Goal: Information Seeking & Learning: Check status

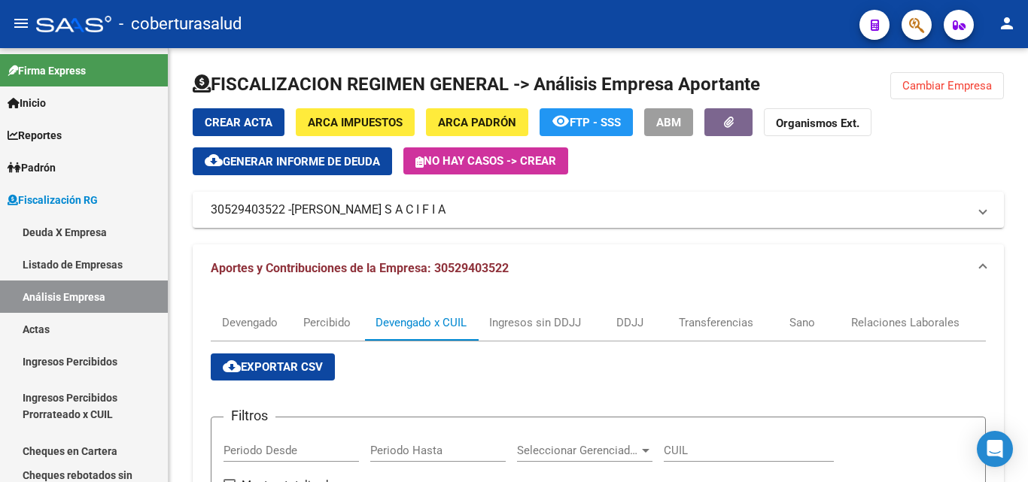
scroll to position [3, 0]
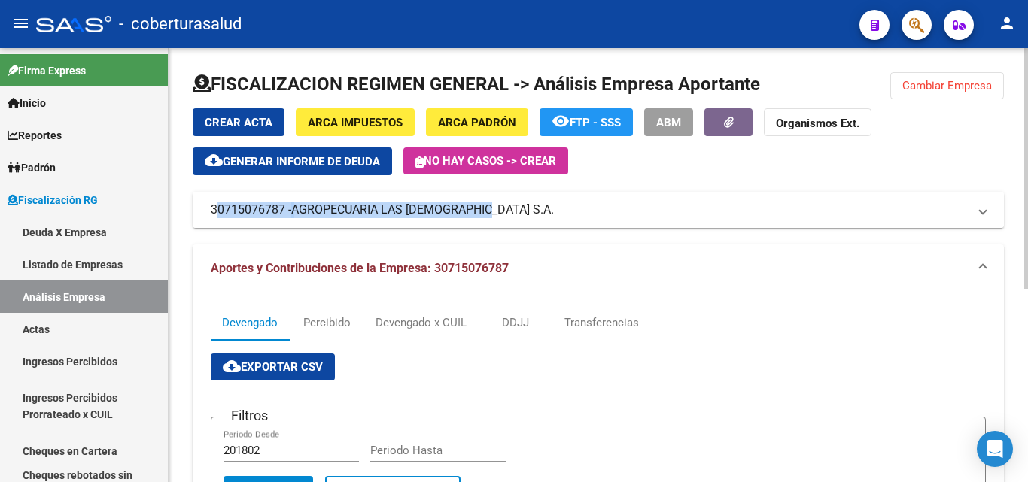
drag, startPoint x: 204, startPoint y: 212, endPoint x: 481, endPoint y: 213, distance: 276.9
click at [481, 213] on mat-expansion-panel-header "30715076787 - AGROPECUARIA LAS CATITAS S.A." at bounding box center [598, 210] width 811 height 36
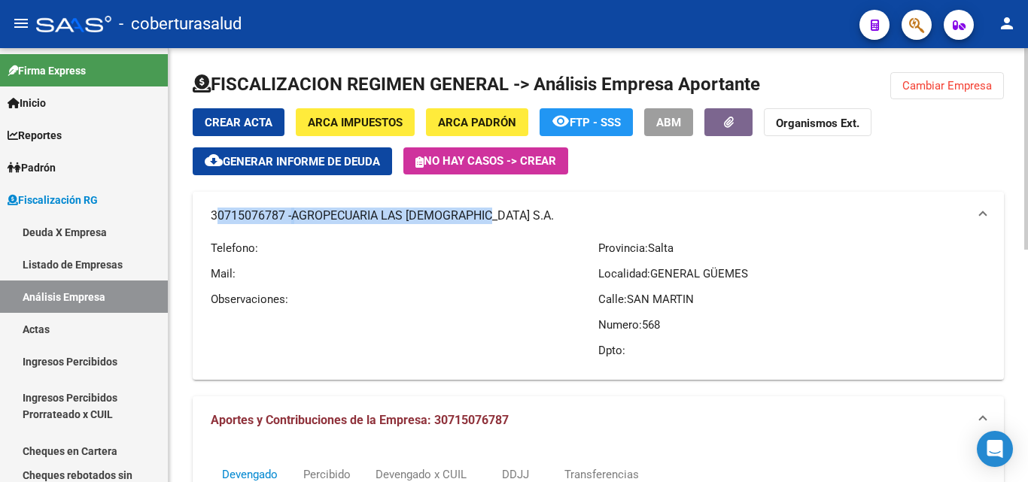
click at [250, 217] on mat-panel-title "30715076787 - AGROPECUARIA LAS CATITAS S.A." at bounding box center [589, 216] width 757 height 17
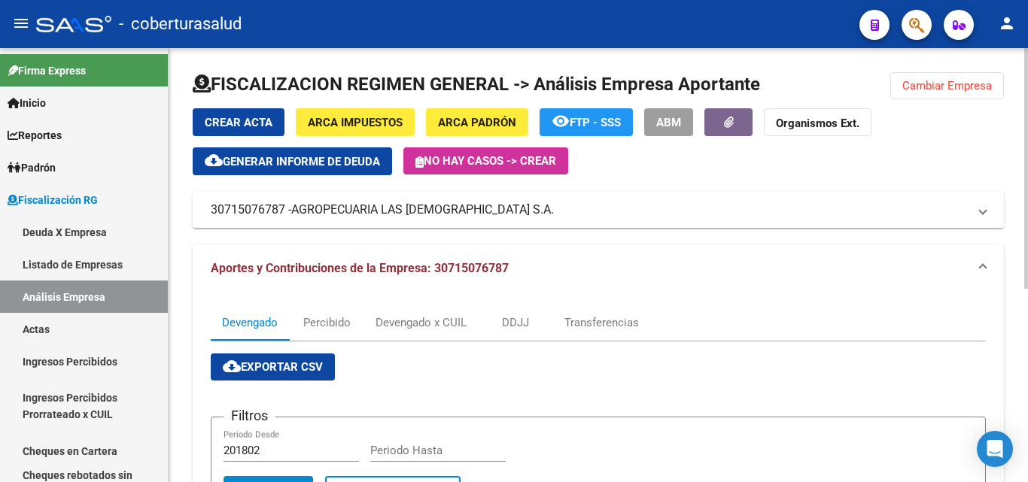
click at [179, 257] on div "FISCALIZACION REGIMEN GENERAL -> Análisis Empresa Aportante Cambiar Empresa Cre…" at bounding box center [598, 433] width 859 height 771
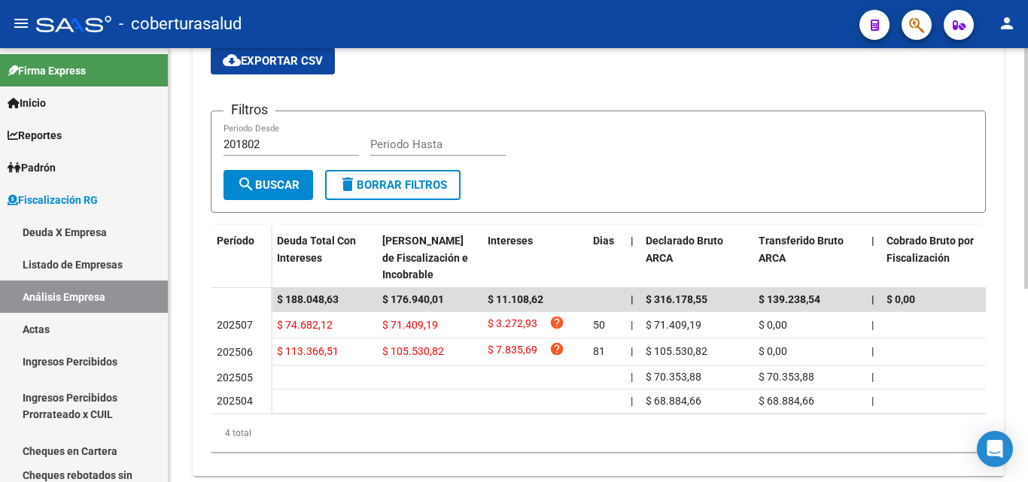
scroll to position [274, 0]
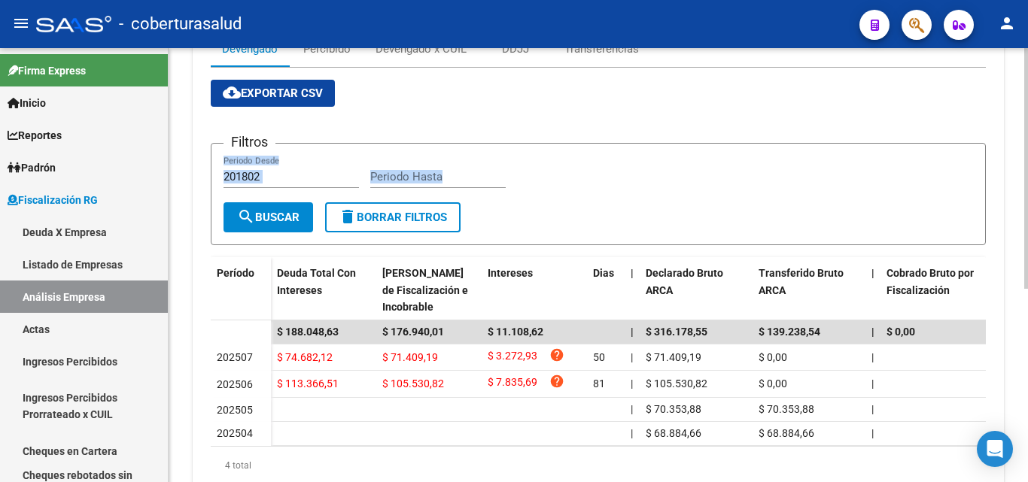
drag, startPoint x: 506, startPoint y: 213, endPoint x: 191, endPoint y: 128, distance: 325.9
click at [191, 129] on div "FISCALIZACION REGIMEN GENERAL -> Análisis Empresa Aportante Cambiar Empresa Cre…" at bounding box center [598, 159] width 859 height 771
click at [193, 126] on div "FISCALIZACION REGIMEN GENERAL -> Análisis Empresa Aportante Cambiar Empresa Cre…" at bounding box center [598, 159] width 859 height 771
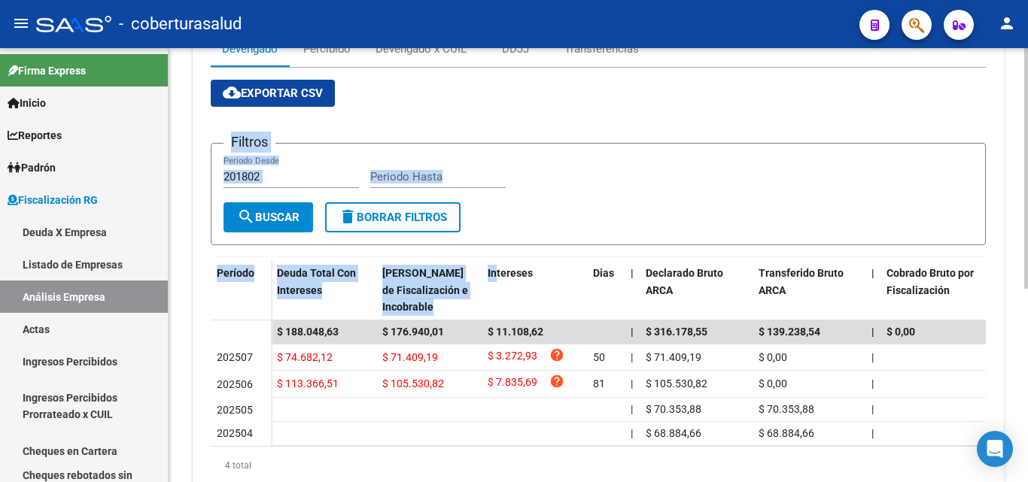
drag, startPoint x: 231, startPoint y: 141, endPoint x: 497, endPoint y: 250, distance: 287.2
click at [497, 250] on div "cloud_download Exportar CSV Filtros 201802 Periodo Desde Periodo Hasta search B…" at bounding box center [598, 282] width 775 height 405
click at [522, 216] on form "Filtros 201802 Periodo Desde Periodo Hasta search Buscar delete Borrar Filtros" at bounding box center [598, 194] width 775 height 102
click at [525, 217] on form "Filtros 201802 Periodo Desde Periodo Hasta search Buscar delete Borrar Filtros" at bounding box center [598, 194] width 775 height 102
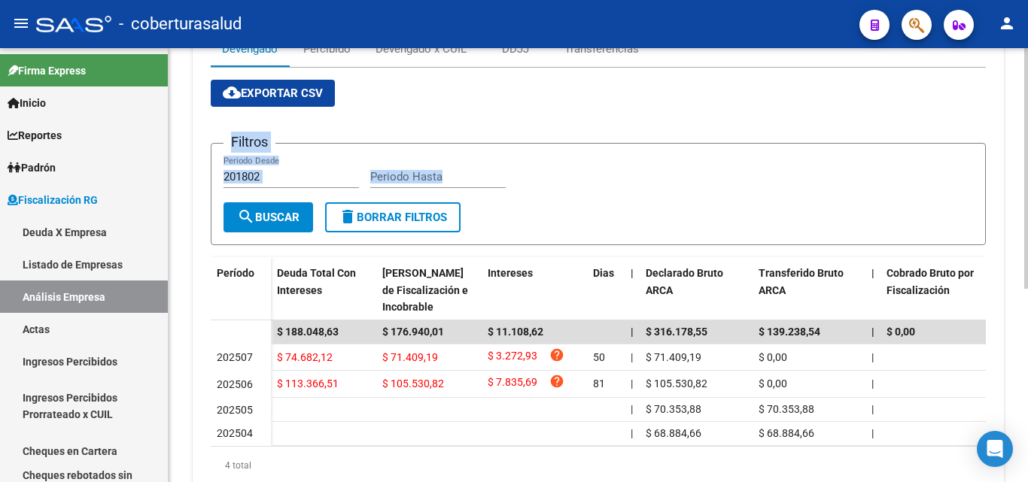
drag, startPoint x: 521, startPoint y: 219, endPoint x: 193, endPoint y: 102, distance: 348.5
click at [193, 102] on div "Devengado Percibido Devengado x CUIL DDJJ Transferencias cloud_download Exporta…" at bounding box center [598, 264] width 811 height 490
click at [192, 134] on div "FISCALIZACION REGIMEN GENERAL -> Análisis Empresa Aportante Cambiar Empresa Cre…" at bounding box center [598, 159] width 859 height 771
drag, startPoint x: 222, startPoint y: 144, endPoint x: 498, endPoint y: 236, distance: 291.3
click at [498, 236] on app-list-header "Filtros 201802 Periodo Desde Periodo Hasta search Buscar delete Borrar Filtros" at bounding box center [598, 182] width 775 height 126
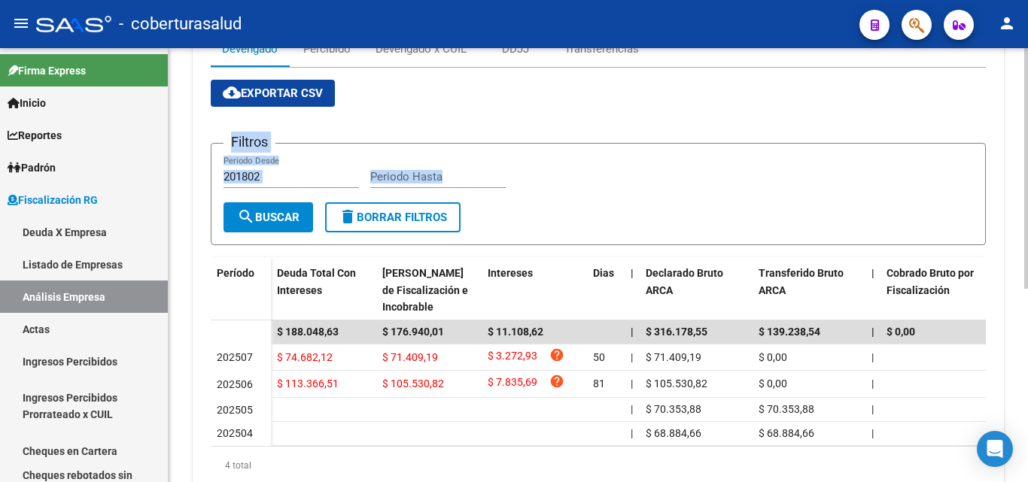
click at [501, 224] on form "Filtros 201802 Periodo Desde Periodo Hasta search Buscar delete Borrar Filtros" at bounding box center [598, 194] width 775 height 102
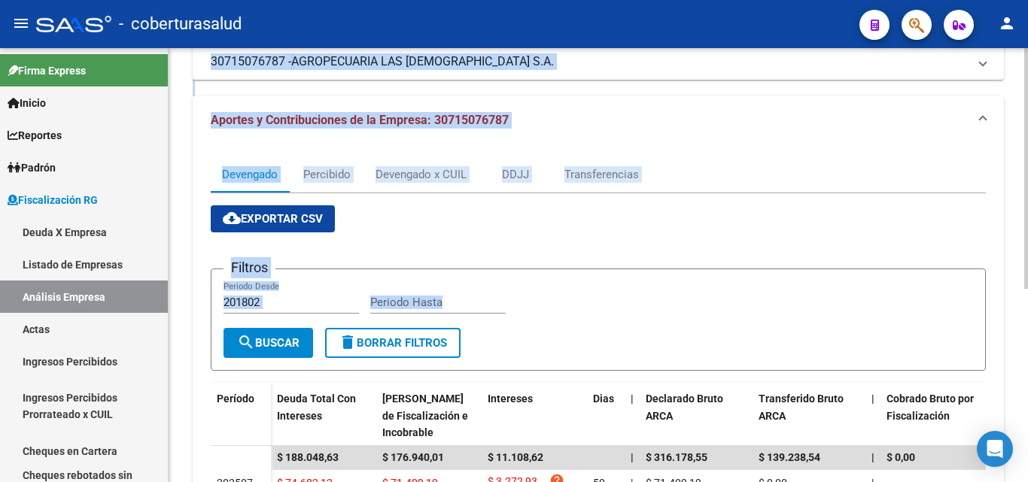
scroll to position [69, 0]
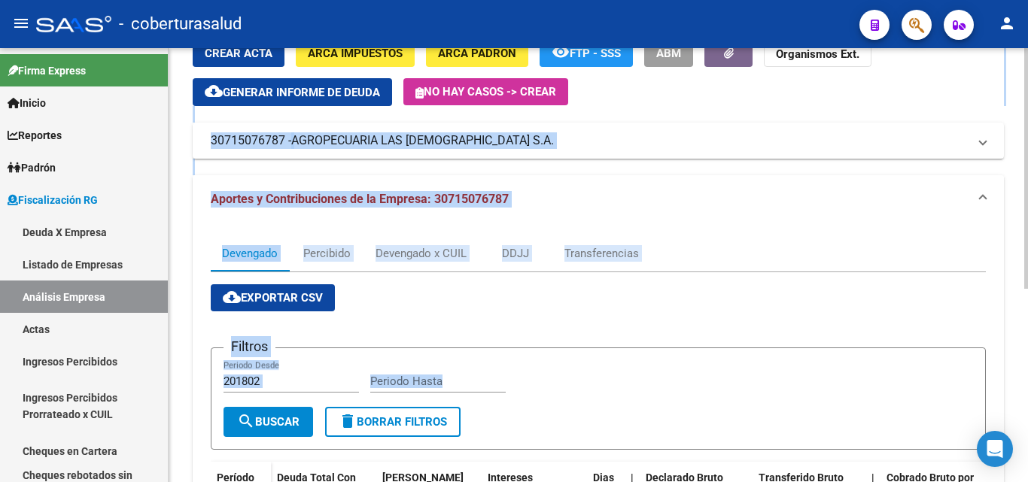
drag, startPoint x: 500, startPoint y: 221, endPoint x: 201, endPoint y: 52, distance: 343.4
click at [201, 52] on div "Crear Acta ARCA Impuestos ARCA Padrón remove_red_eye FTP - SSS ABM Organismos E…" at bounding box center [598, 376] width 811 height 674
click at [194, 249] on div "Devengado Percibido Devengado x CUIL DDJJ Transferencias cloud_download Exporta…" at bounding box center [598, 469] width 811 height 490
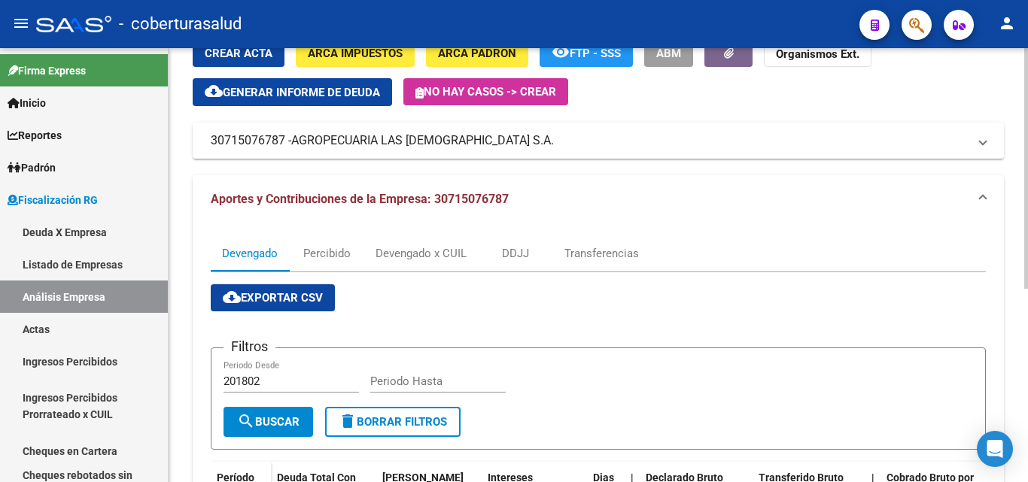
click at [227, 195] on span "Aportes y Contribuciones de la Empresa: 30715076787" at bounding box center [360, 199] width 298 height 14
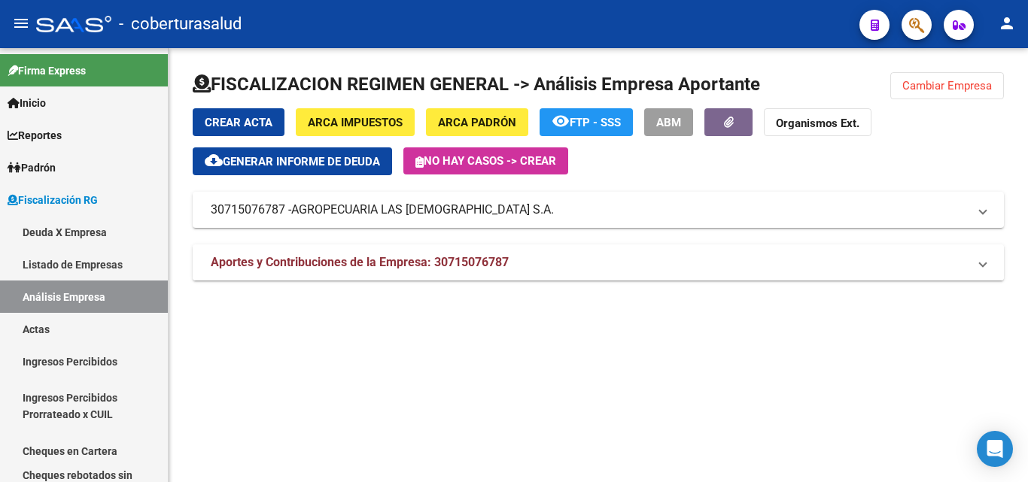
scroll to position [0, 0]
click at [205, 260] on mat-expansion-panel-header "Aportes y Contribuciones de la Empresa: 30715076787" at bounding box center [598, 263] width 811 height 36
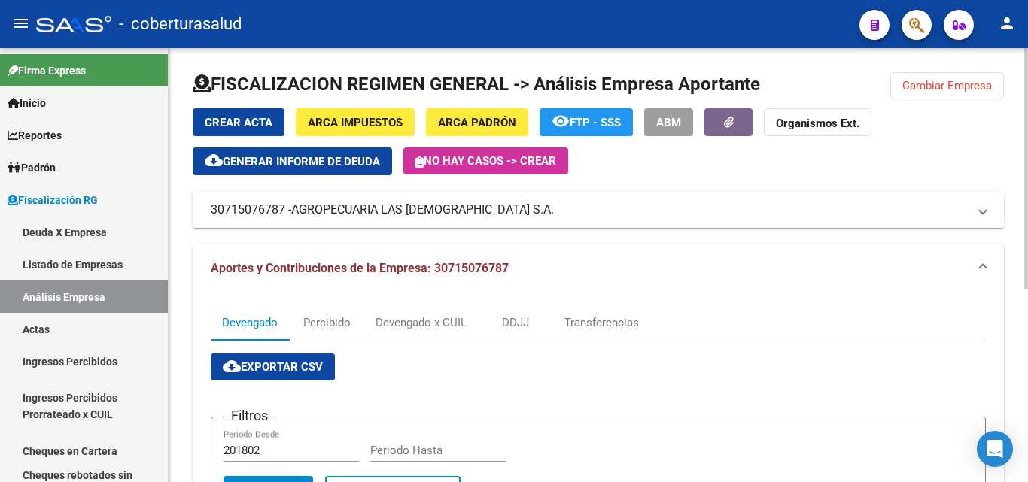
click at [903, 87] on span "Cambiar Empresa" at bounding box center [947, 86] width 90 height 14
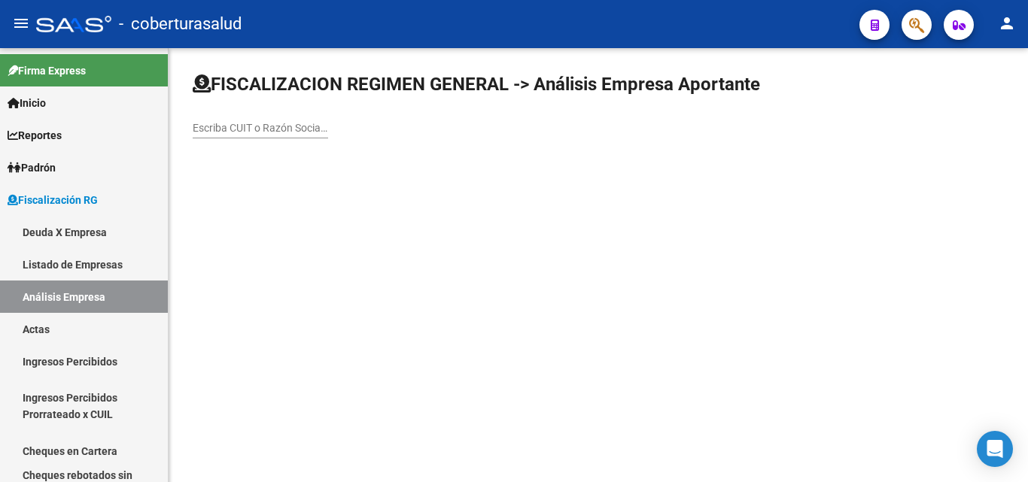
click at [213, 122] on input "Escriba CUIT o Razón Social para buscar" at bounding box center [260, 128] width 135 height 13
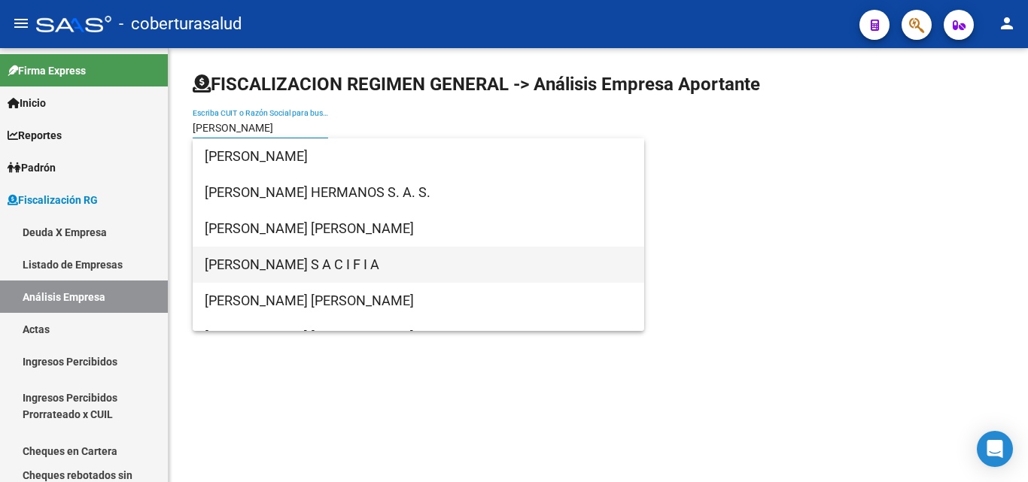
type input "castillo"
click at [266, 270] on span "[PERSON_NAME] S A C I F I A" at bounding box center [418, 265] width 427 height 36
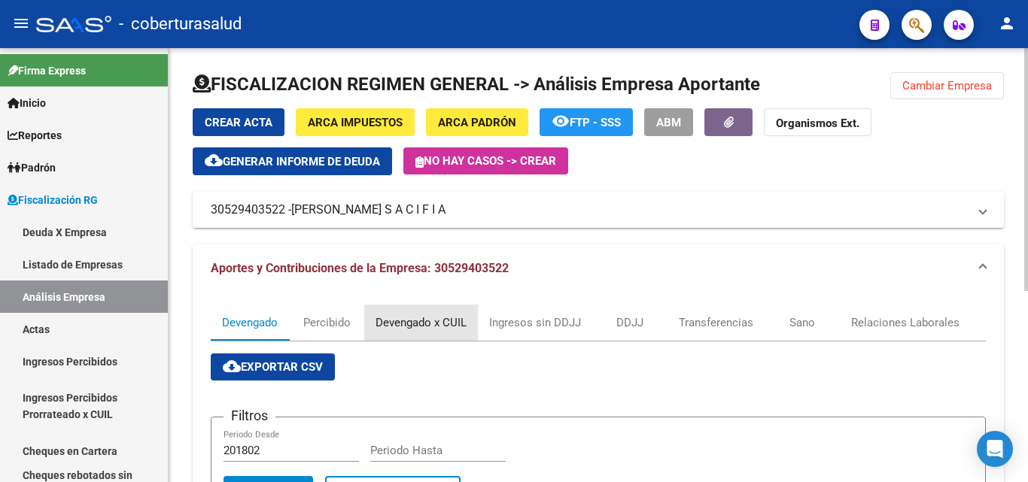
click at [439, 330] on div "Devengado x CUIL" at bounding box center [421, 323] width 91 height 17
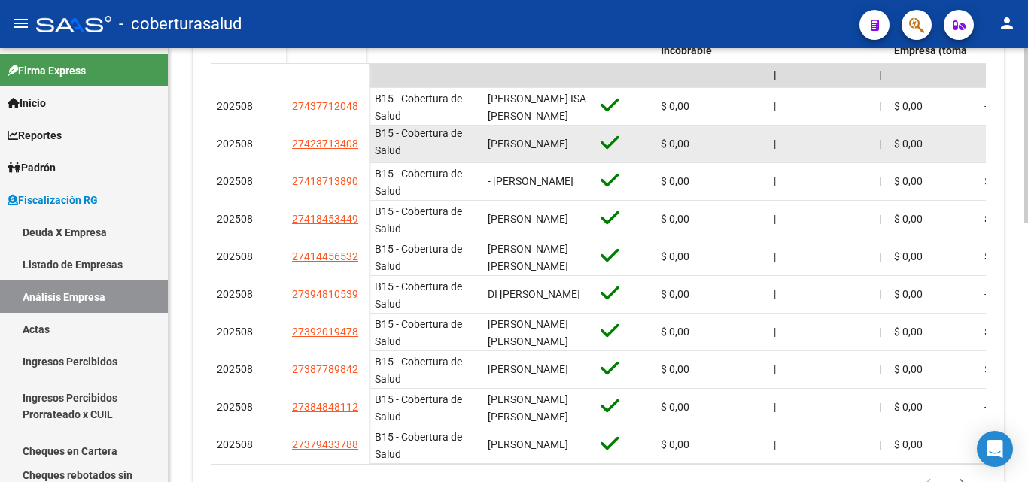
scroll to position [527, 0]
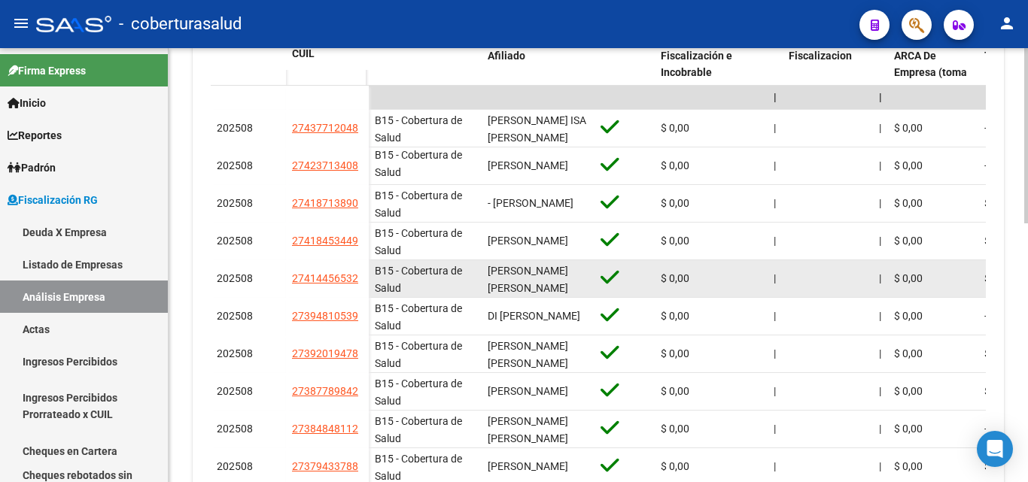
click at [503, 279] on div "[PERSON_NAME] [PERSON_NAME]" at bounding box center [538, 279] width 101 height 32
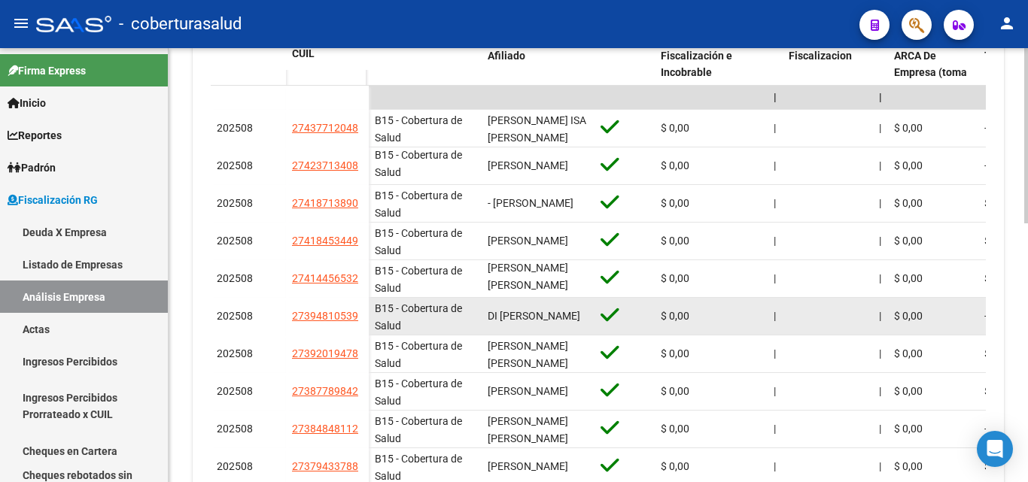
click at [497, 312] on span "DI [PERSON_NAME]" at bounding box center [534, 316] width 93 height 12
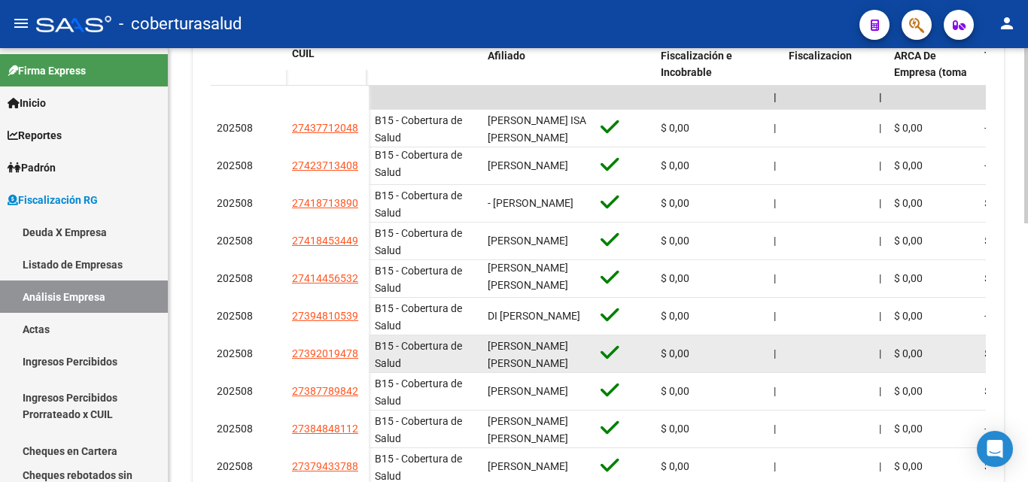
click at [517, 356] on span "[PERSON_NAME] [PERSON_NAME]" at bounding box center [528, 354] width 81 height 29
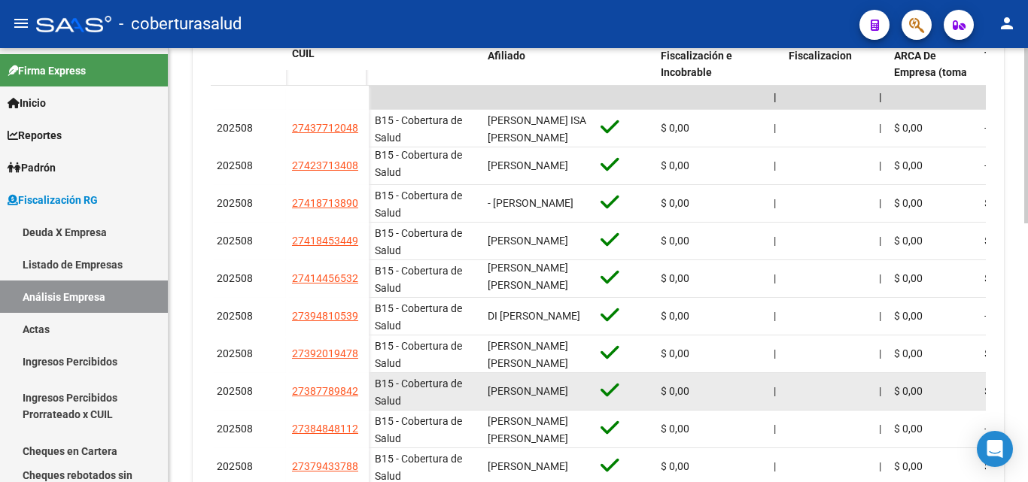
click at [503, 392] on div "[PERSON_NAME]" at bounding box center [538, 391] width 101 height 17
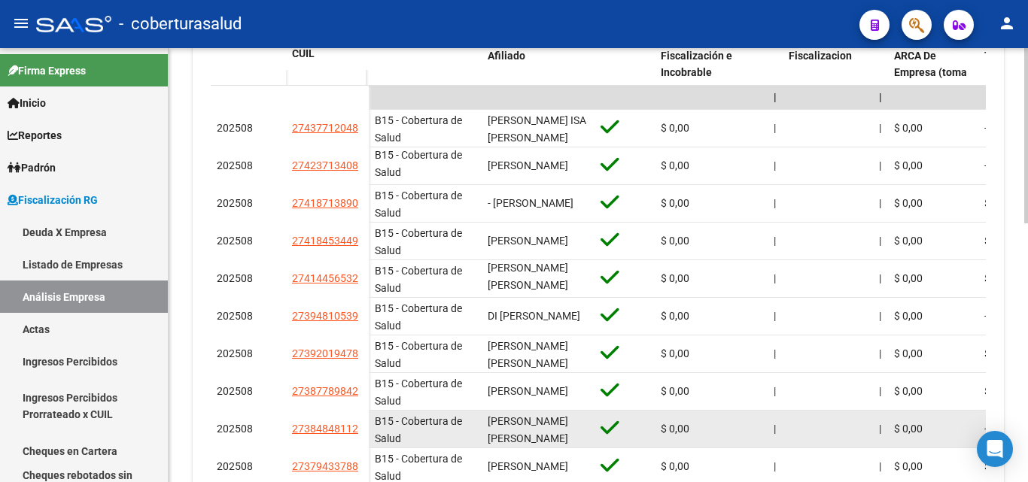
click at [509, 421] on span "[PERSON_NAME] [PERSON_NAME]" at bounding box center [528, 429] width 81 height 29
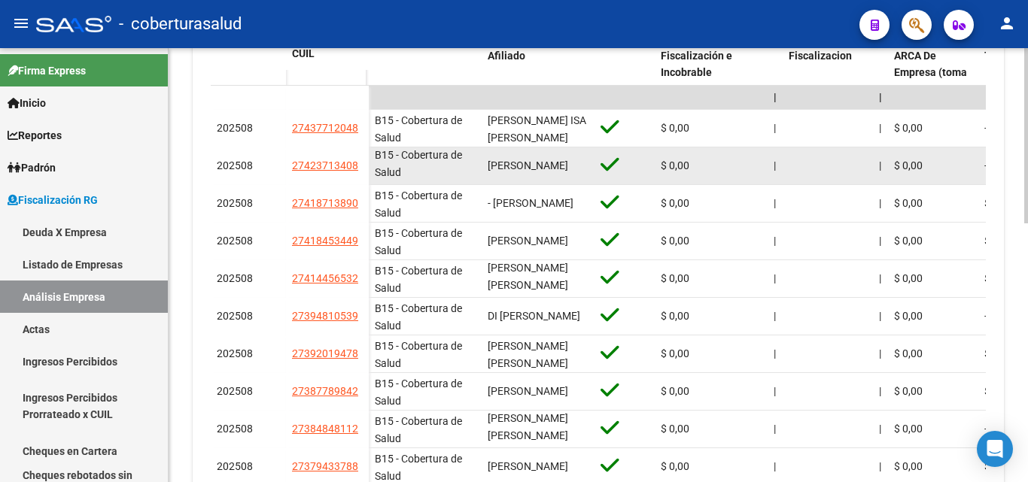
click at [522, 167] on div "[PERSON_NAME]" at bounding box center [538, 165] width 101 height 17
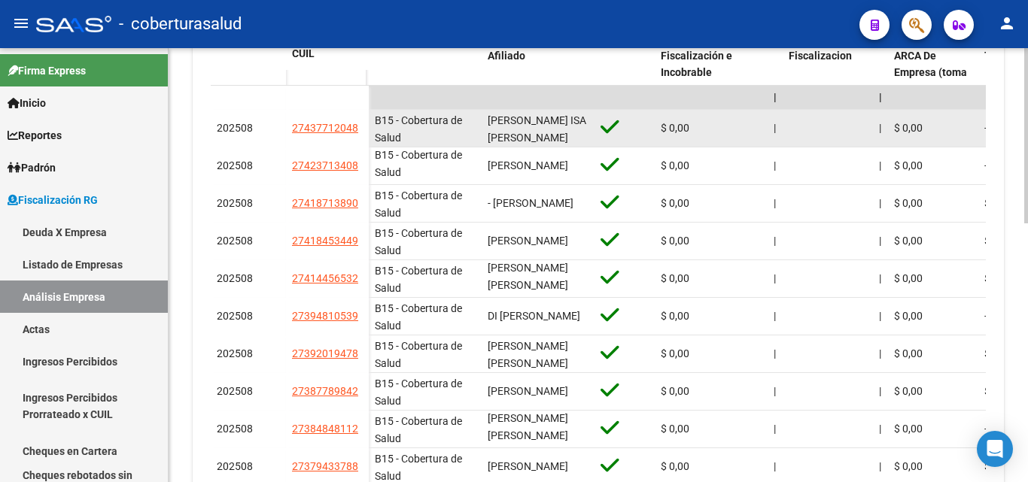
click at [532, 139] on span "[PERSON_NAME] ISA [PERSON_NAME]" at bounding box center [537, 128] width 99 height 29
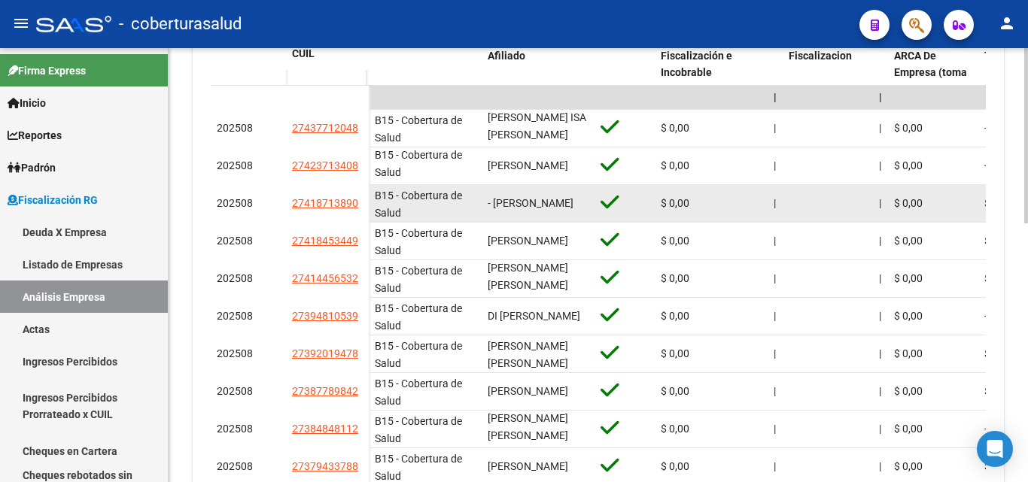
click at [527, 206] on span "- [PERSON_NAME]" at bounding box center [531, 203] width 86 height 12
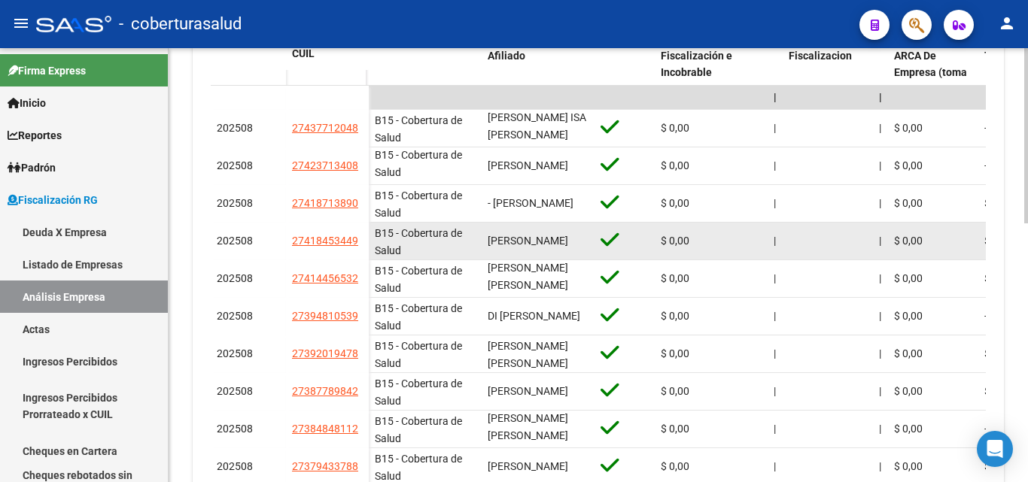
click at [519, 241] on div "[PERSON_NAME]" at bounding box center [538, 241] width 101 height 17
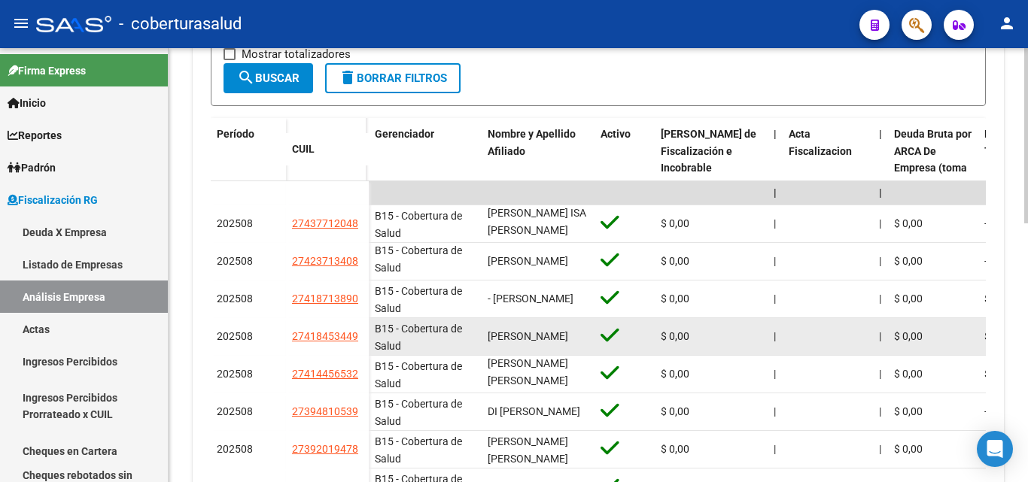
scroll to position [452, 0]
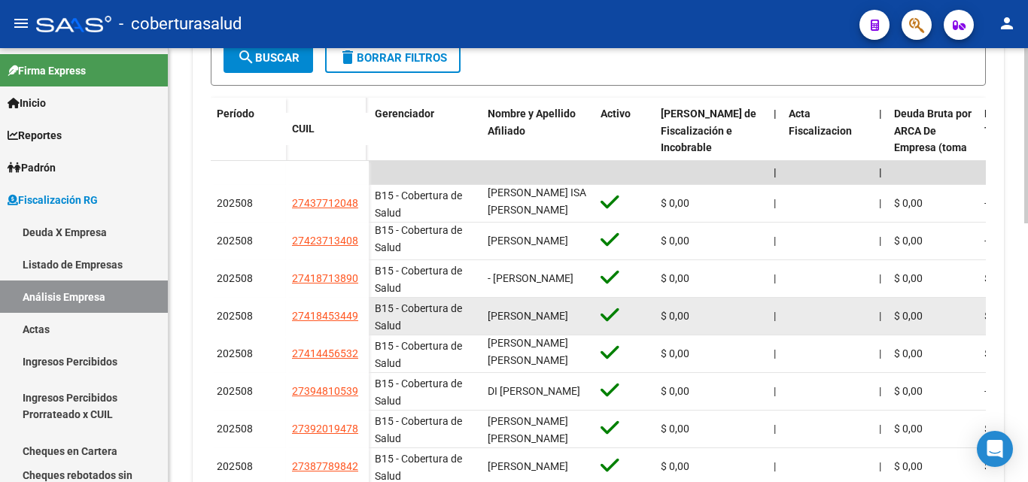
click at [519, 241] on span "[PERSON_NAME]" at bounding box center [528, 241] width 81 height 12
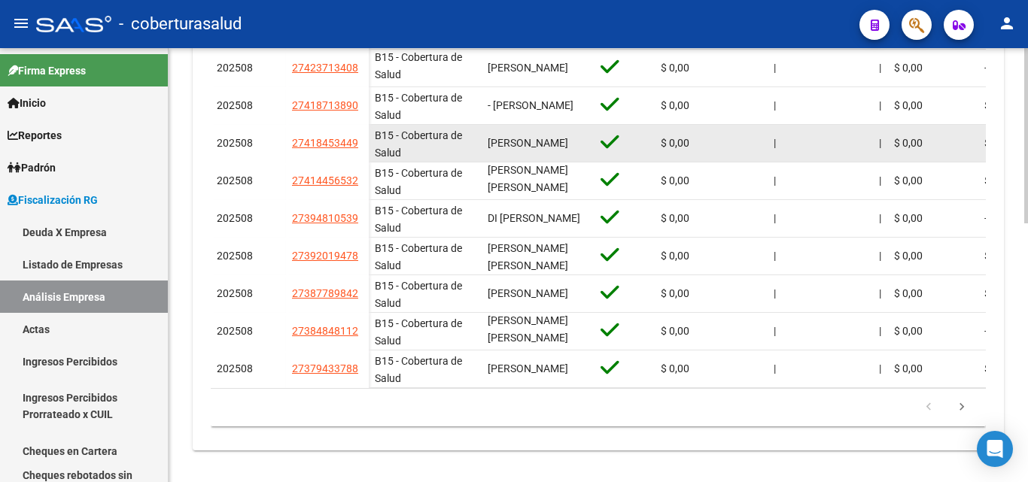
scroll to position [640, 0]
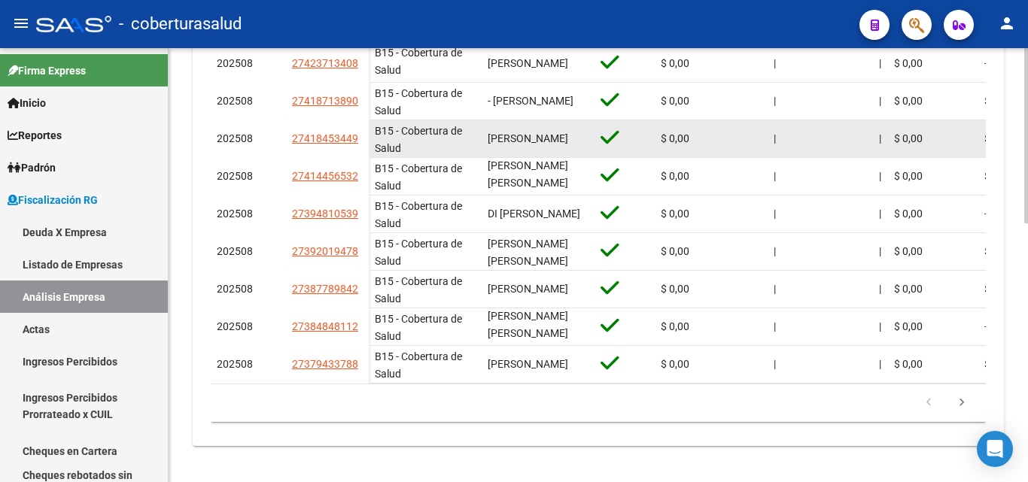
click at [509, 132] on span "[PERSON_NAME]" at bounding box center [528, 138] width 81 height 12
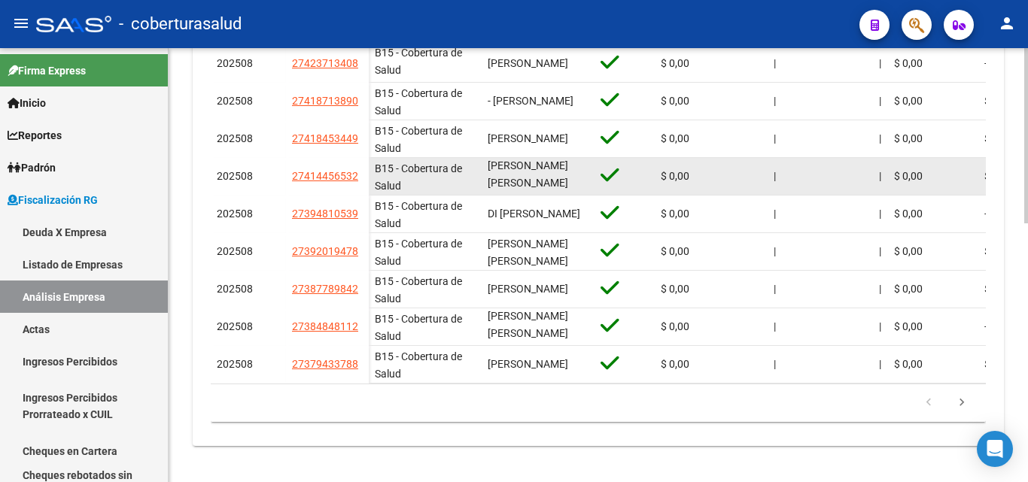
click at [501, 164] on span "[PERSON_NAME] [PERSON_NAME]" at bounding box center [528, 174] width 81 height 29
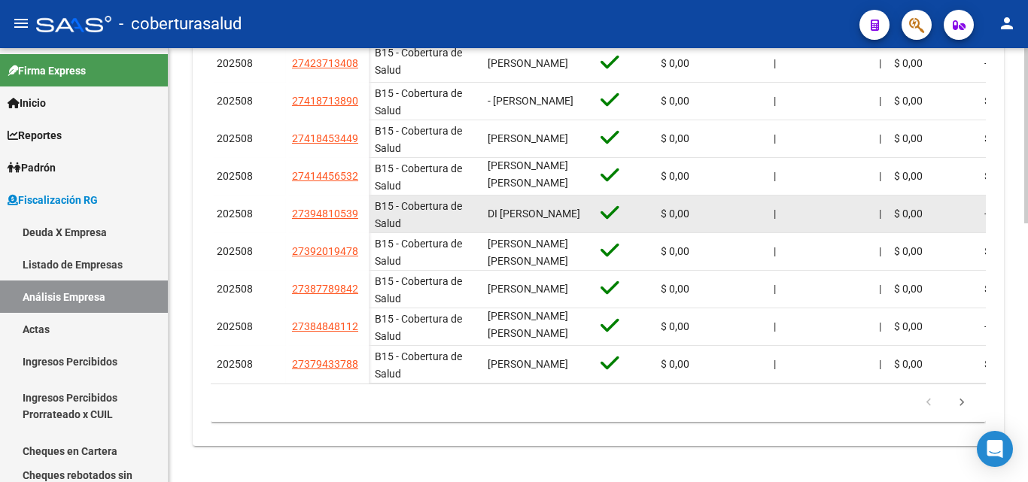
click at [503, 209] on span "DI [PERSON_NAME]" at bounding box center [534, 214] width 93 height 12
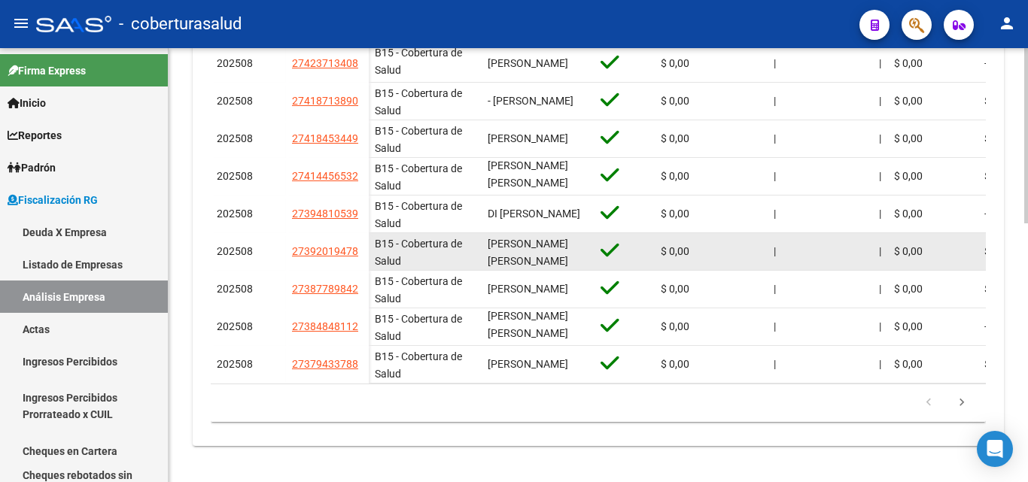
click at [491, 249] on span "[PERSON_NAME] [PERSON_NAME]" at bounding box center [528, 252] width 81 height 29
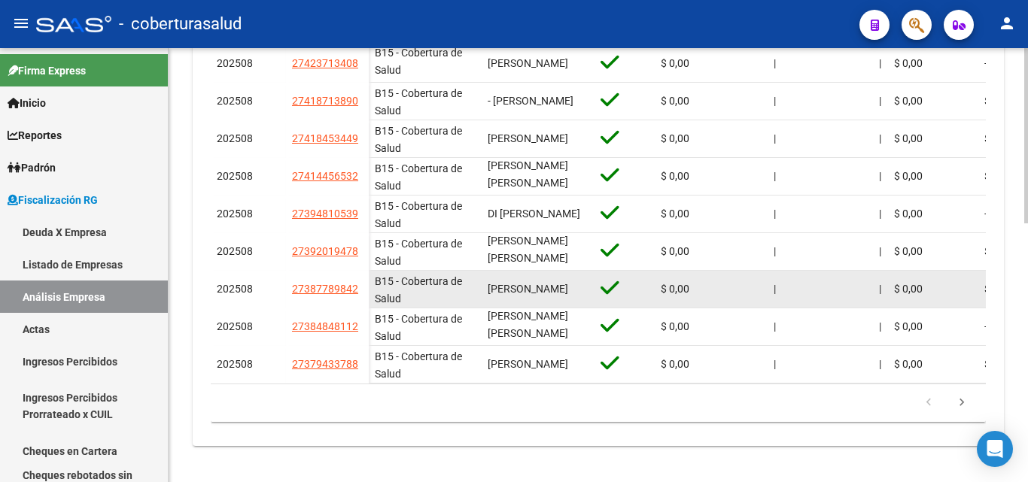
click at [500, 292] on div "[PERSON_NAME]" at bounding box center [538, 289] width 101 height 17
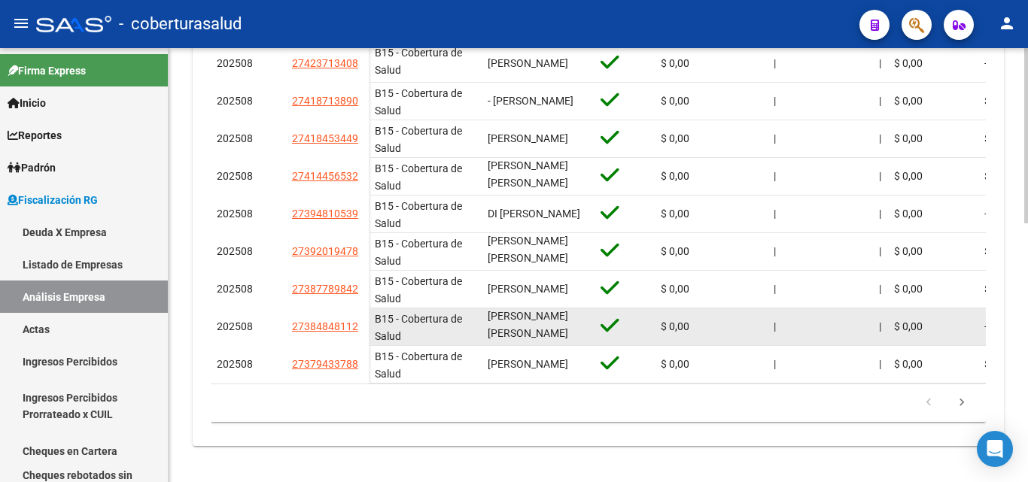
click at [498, 310] on span "[PERSON_NAME] [PERSON_NAME]" at bounding box center [528, 324] width 81 height 29
click at [564, 311] on span "[PERSON_NAME] [PERSON_NAME]" at bounding box center [528, 324] width 81 height 29
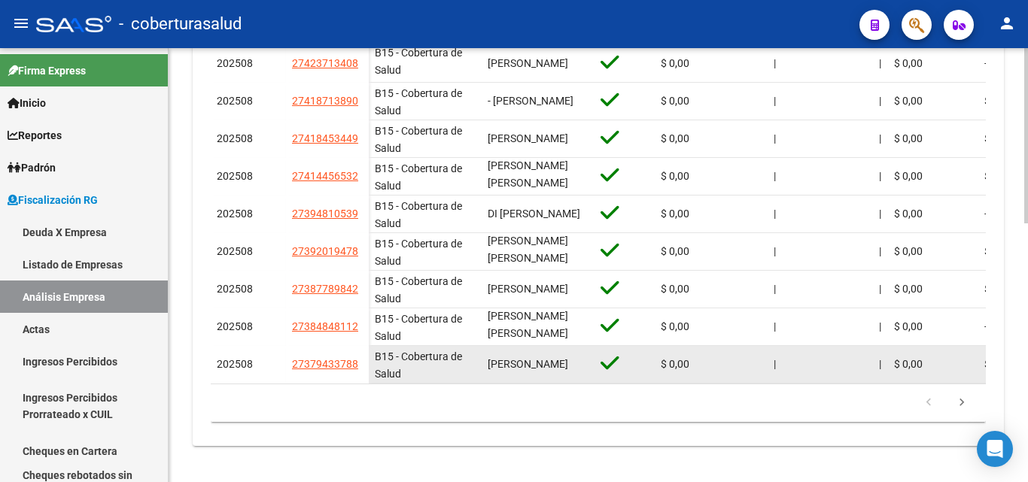
click at [544, 358] on span "[PERSON_NAME]" at bounding box center [528, 364] width 81 height 12
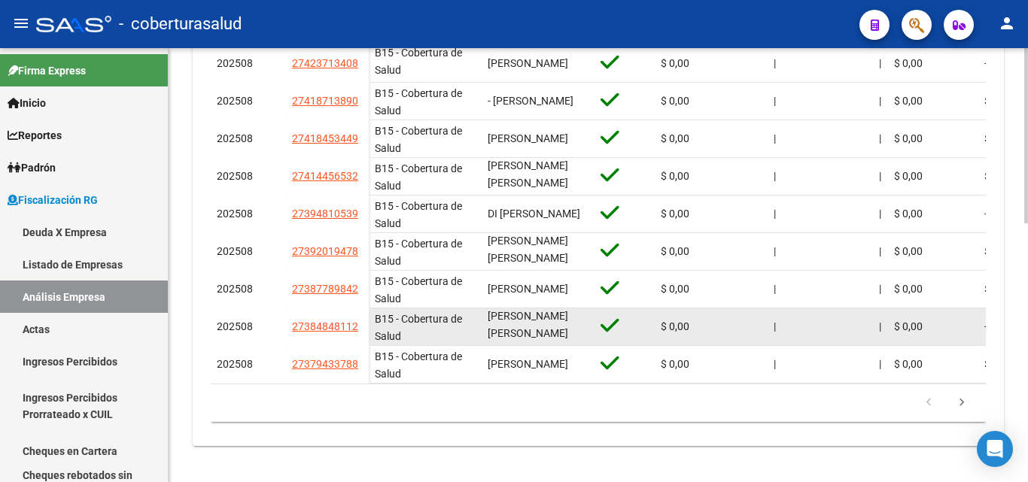
click at [554, 310] on span "[PERSON_NAME] [PERSON_NAME]" at bounding box center [528, 324] width 81 height 29
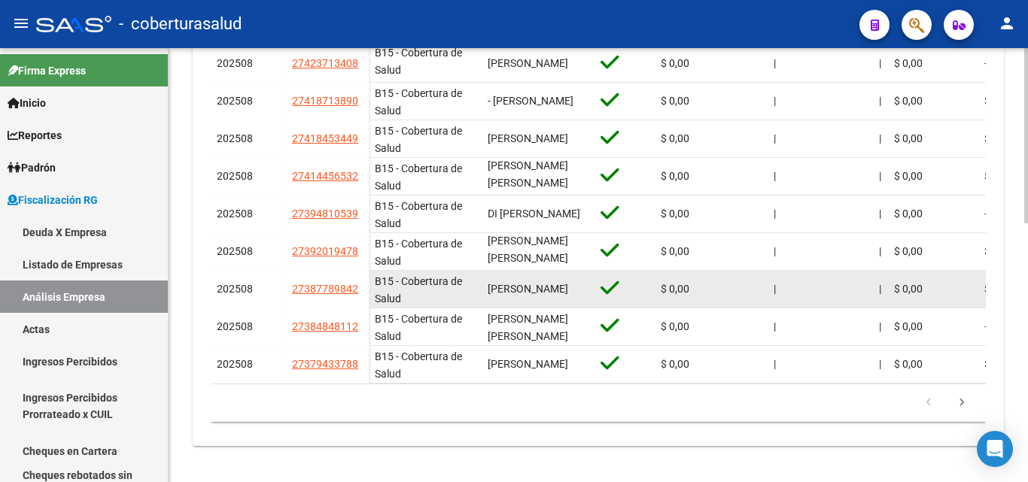
click at [563, 283] on span "[PERSON_NAME]" at bounding box center [528, 289] width 81 height 12
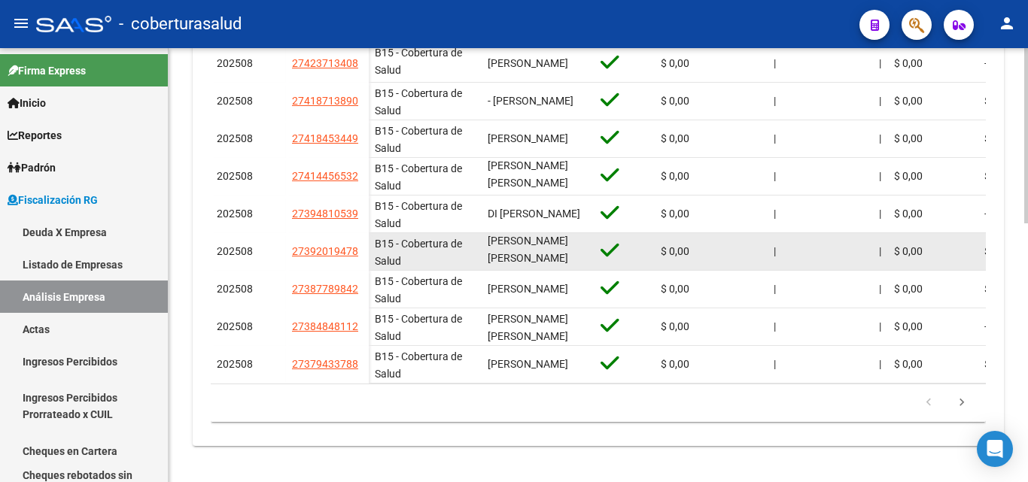
click at [561, 235] on span "[PERSON_NAME] [PERSON_NAME]" at bounding box center [528, 249] width 81 height 29
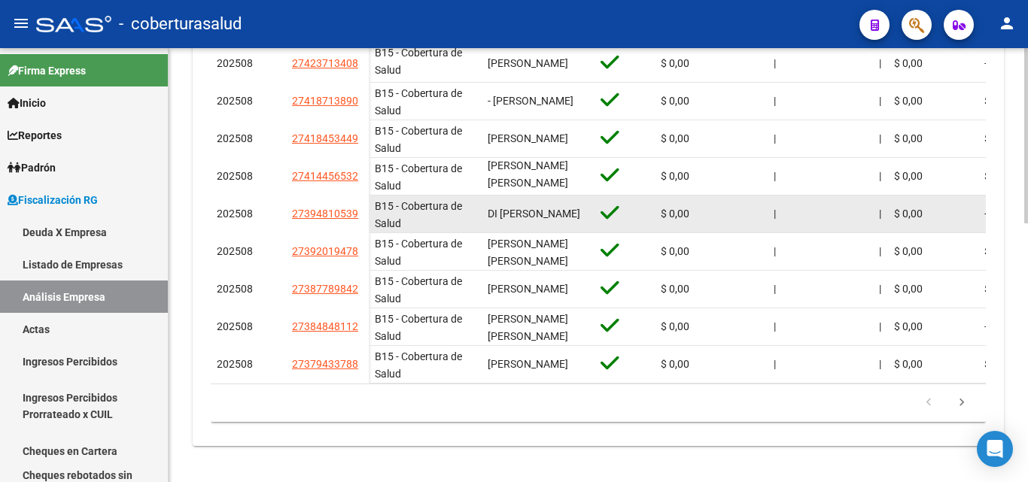
click at [571, 208] on span "DI [PERSON_NAME]" at bounding box center [534, 214] width 93 height 12
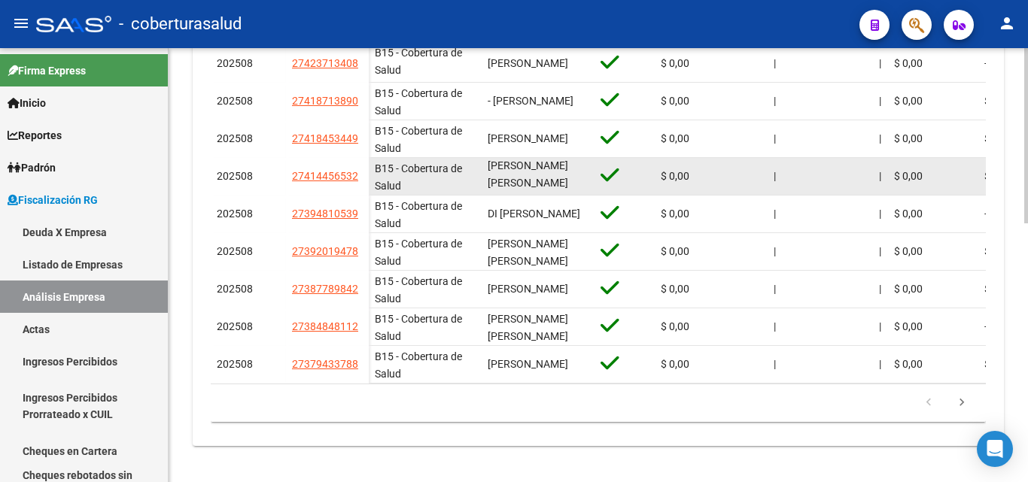
click at [550, 168] on span "[PERSON_NAME] [PERSON_NAME]" at bounding box center [528, 174] width 81 height 29
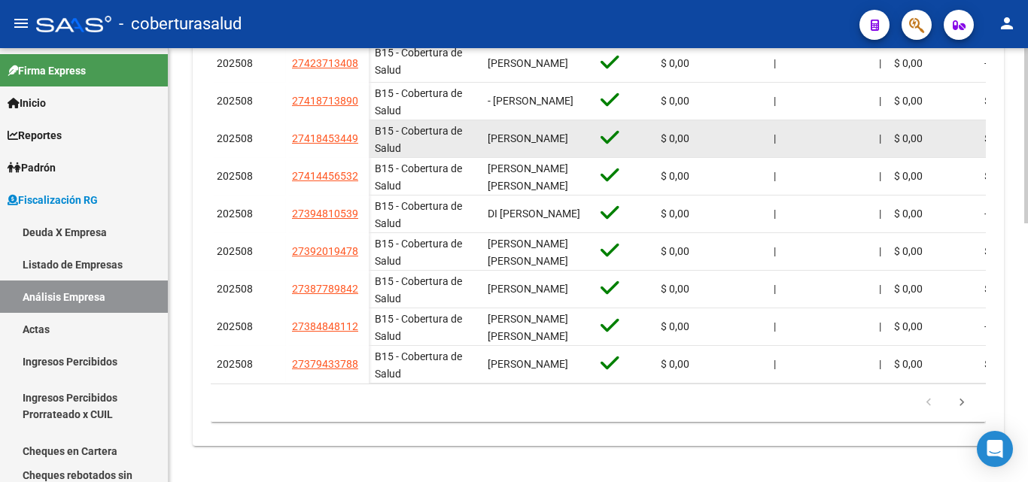
click at [532, 132] on span "[PERSON_NAME]" at bounding box center [528, 138] width 81 height 12
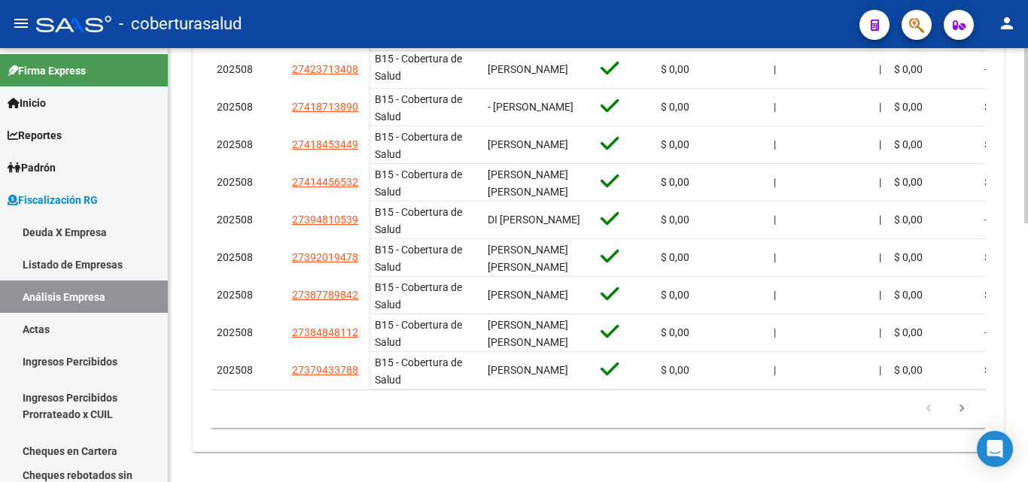
scroll to position [640, 0]
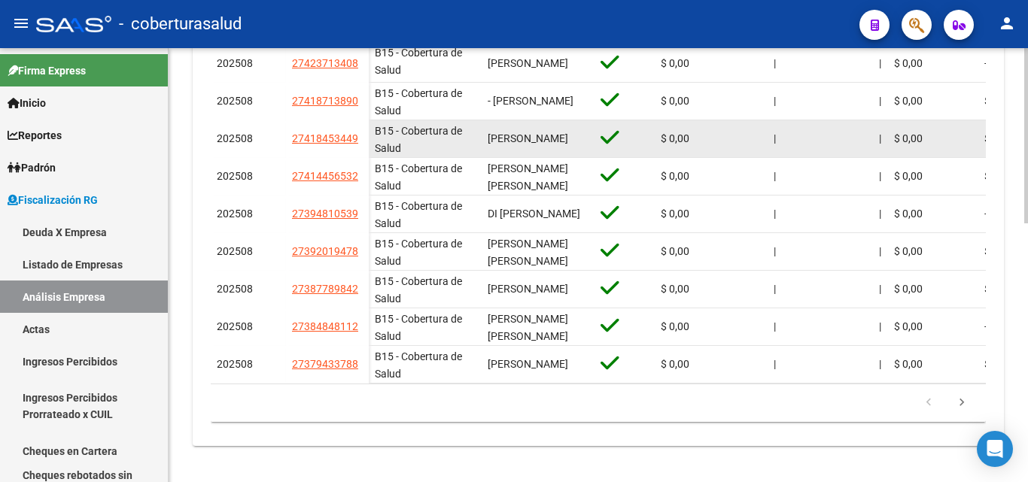
click at [500, 136] on span "[PERSON_NAME]" at bounding box center [528, 138] width 81 height 12
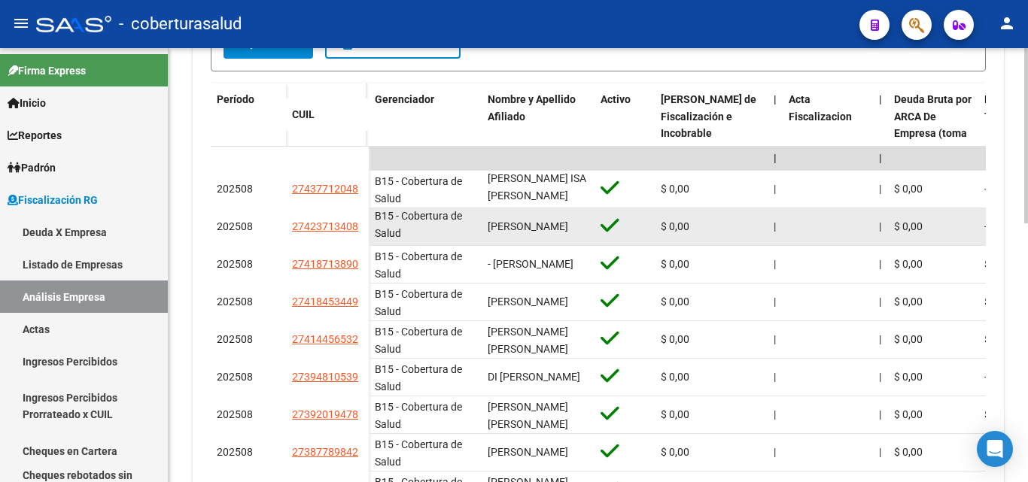
scroll to position [490, 0]
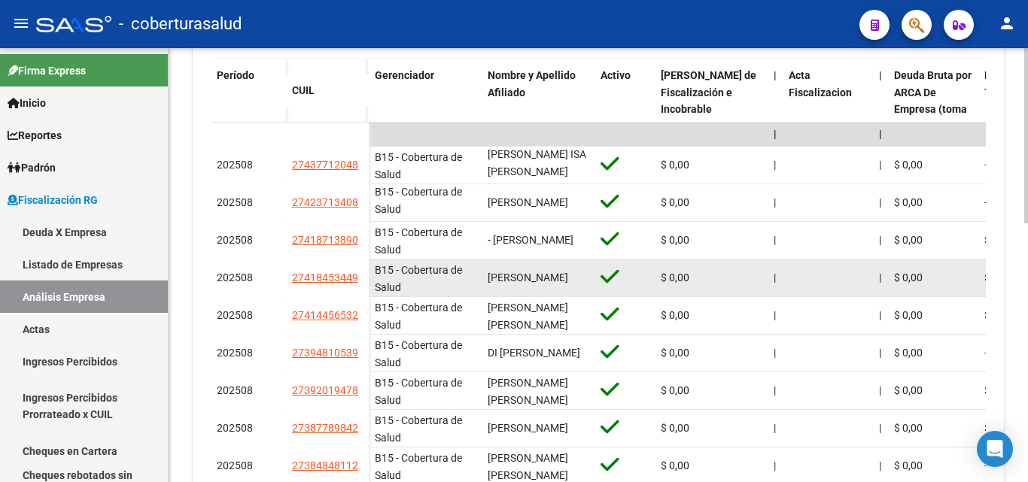
click at [505, 272] on span "[PERSON_NAME]" at bounding box center [528, 278] width 81 height 12
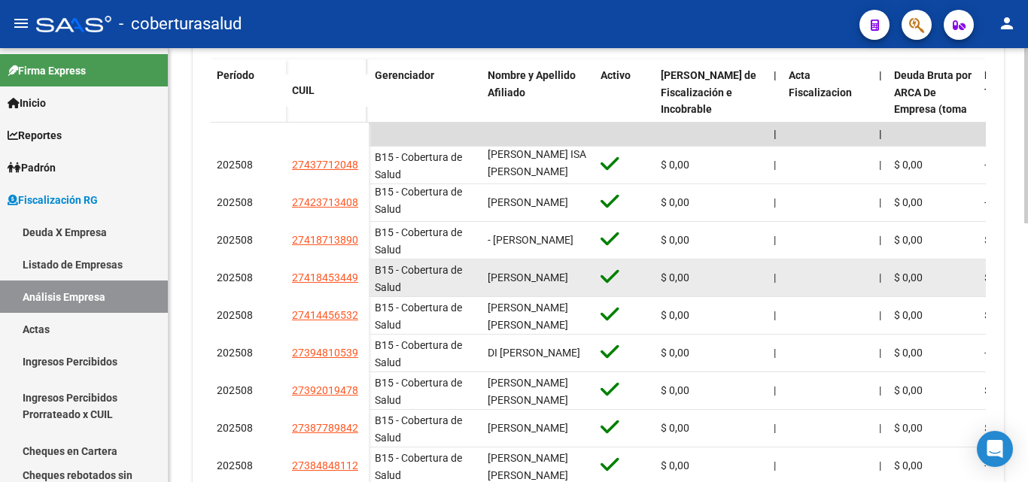
drag, startPoint x: 488, startPoint y: 269, endPoint x: 559, endPoint y: 283, distance: 72.2
click at [559, 283] on div "[PERSON_NAME]" at bounding box center [538, 277] width 101 height 17
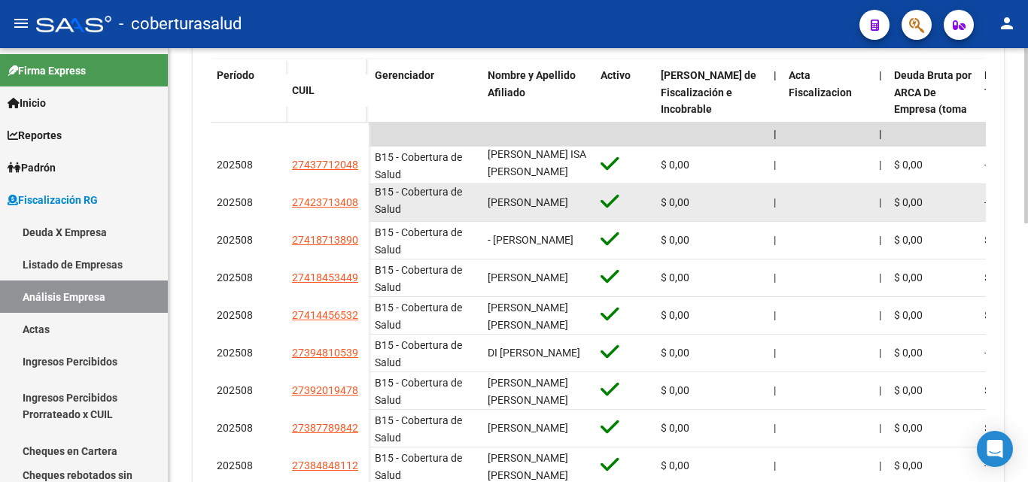
drag, startPoint x: 527, startPoint y: 247, endPoint x: 483, endPoint y: 214, distance: 54.8
click at [483, 214] on datatable-scroller "| | | | | | | | | | | | | 202508 27437712048 B15 - Cobertura de Salud RODRIGUEZ…" at bounding box center [598, 323] width 775 height 400
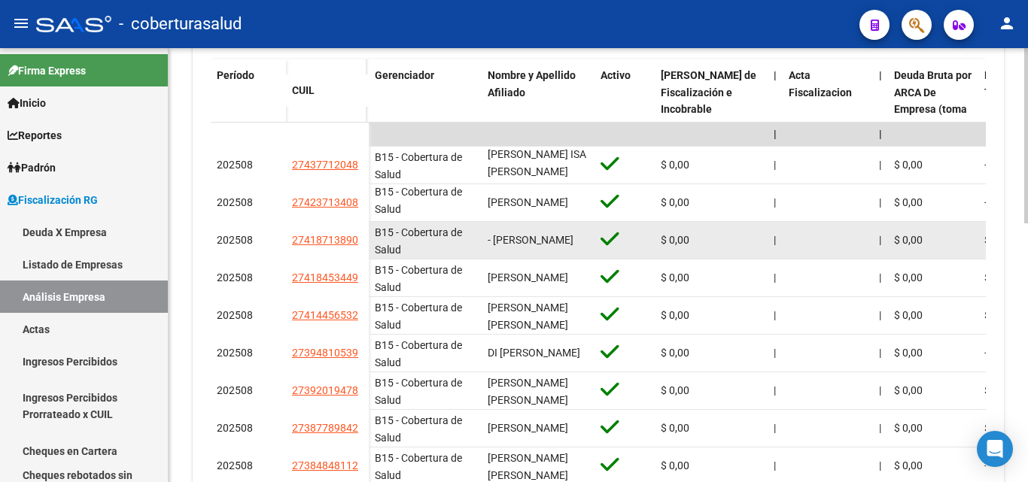
click at [509, 242] on span "- [PERSON_NAME]" at bounding box center [531, 240] width 86 height 12
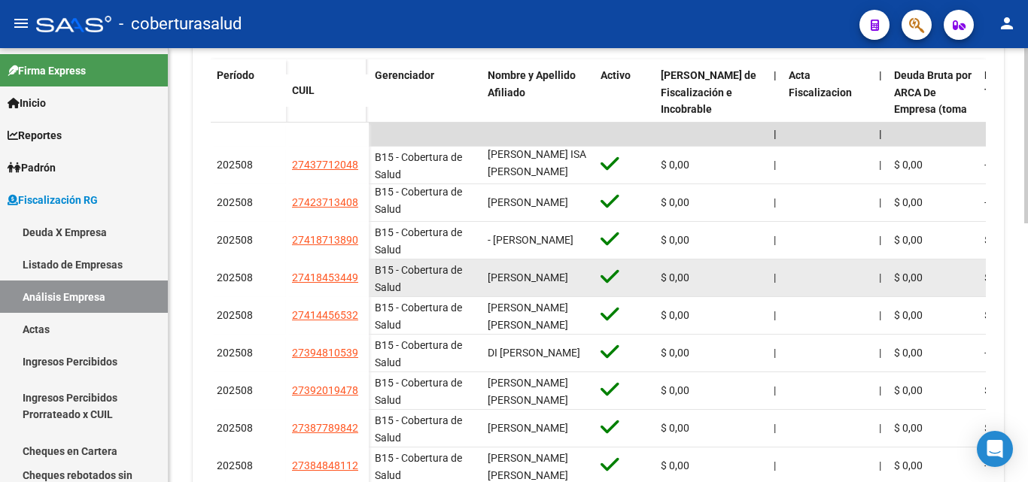
click at [532, 269] on div "[PERSON_NAME]" at bounding box center [538, 277] width 101 height 17
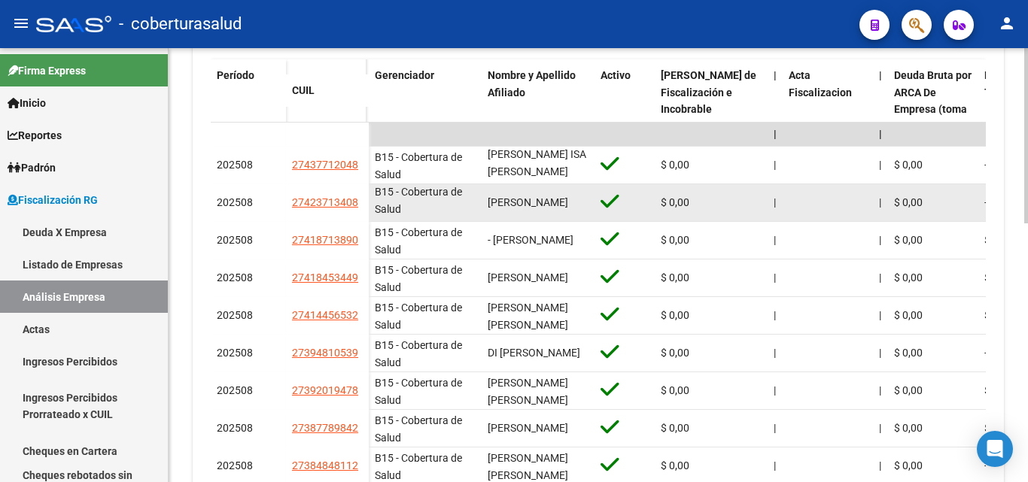
drag, startPoint x: 534, startPoint y: 251, endPoint x: 479, endPoint y: 216, distance: 64.3
click at [479, 216] on datatable-scroller "| | | | | | | | | | | | | 202508 27437712048 B15 - Cobertura de Salud RODRIGUEZ…" at bounding box center [598, 323] width 775 height 400
click at [479, 217] on datatable-body-cell "B15 - Cobertura de Salud" at bounding box center [425, 202] width 113 height 37
drag, startPoint x: 549, startPoint y: 211, endPoint x: 469, endPoint y: 189, distance: 83.6
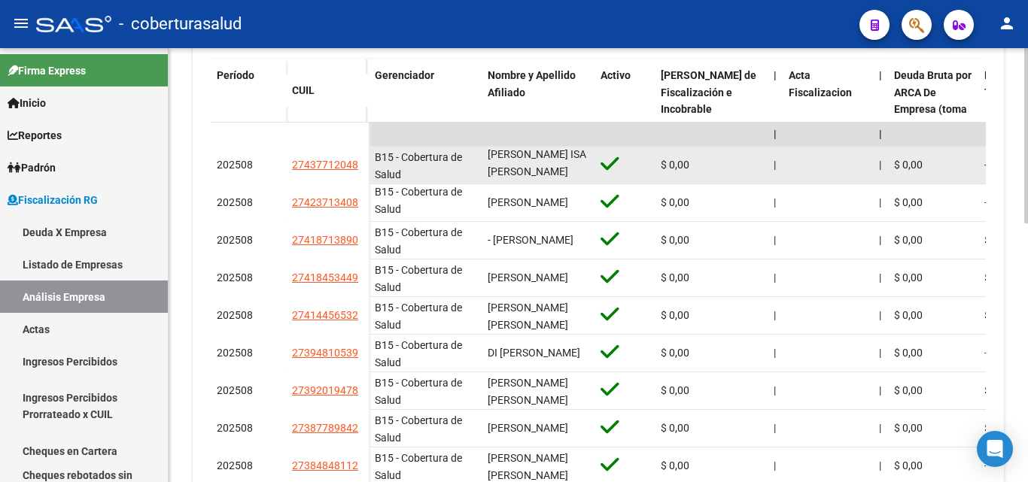
click at [584, 163] on div "[PERSON_NAME] ISA [PERSON_NAME]" at bounding box center [538, 165] width 101 height 32
drag, startPoint x: 586, startPoint y: 168, endPoint x: 476, endPoint y: 147, distance: 112.6
click at [494, 165] on div "[PERSON_NAME] ISA [PERSON_NAME]" at bounding box center [538, 165] width 101 height 32
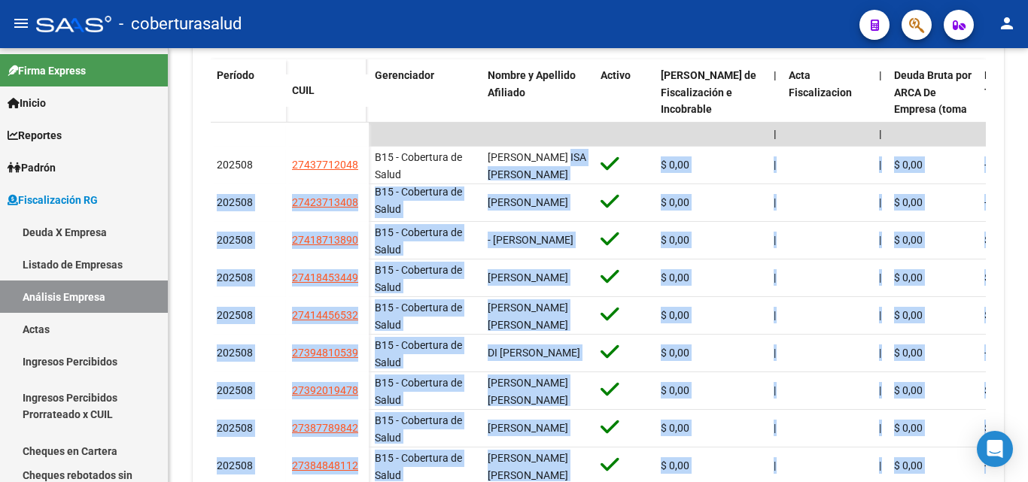
scroll to position [640, 0]
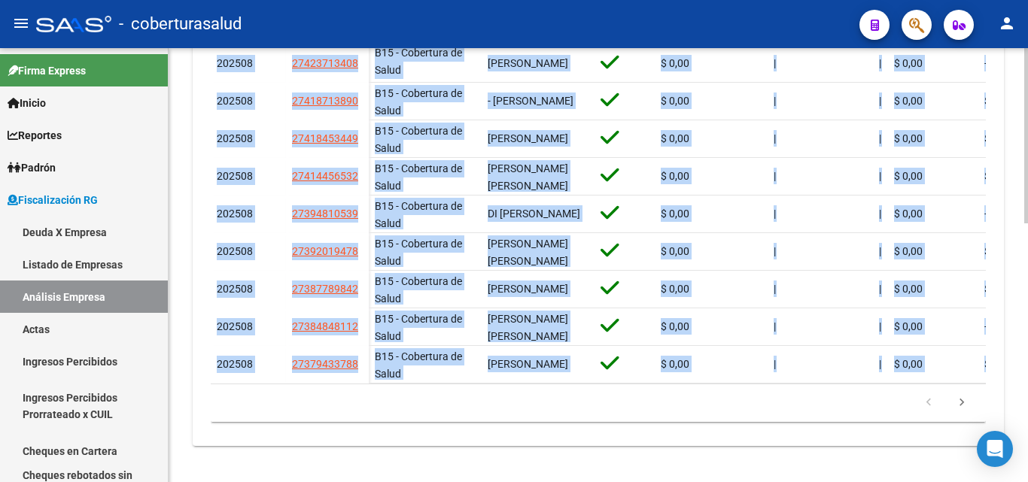
drag, startPoint x: 592, startPoint y: 159, endPoint x: 949, endPoint y: 374, distance: 416.6
click at [949, 374] on datatable-body "| | | | | | | | | | | | | 202508 27437712048 B15 - Cobertura de Salud RODRIGUEZ…" at bounding box center [598, 183] width 775 height 400
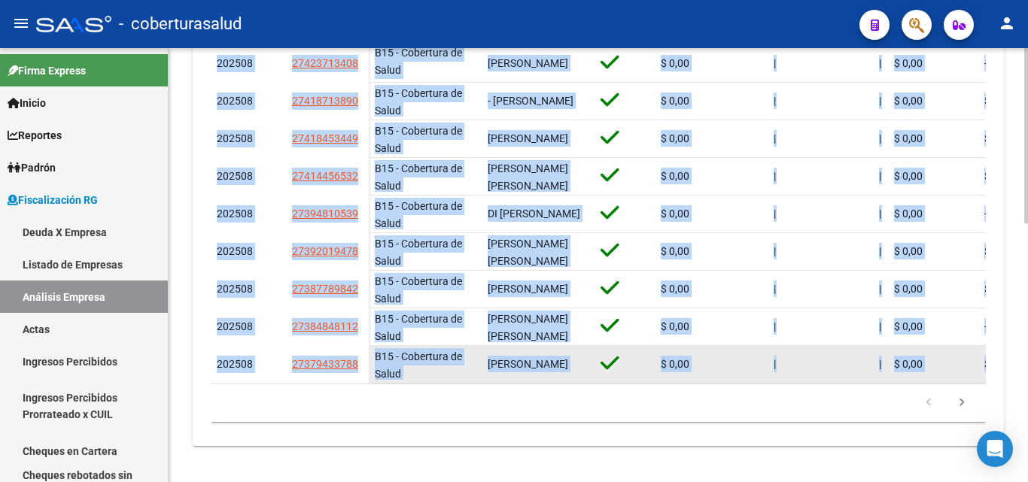
click at [950, 359] on div "$ 0,00" at bounding box center [933, 364] width 78 height 17
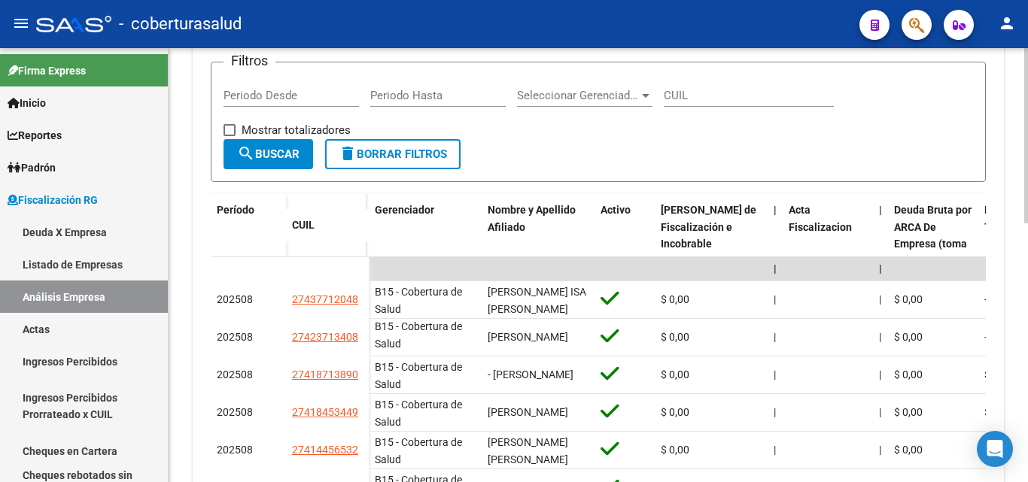
scroll to position [245, 0]
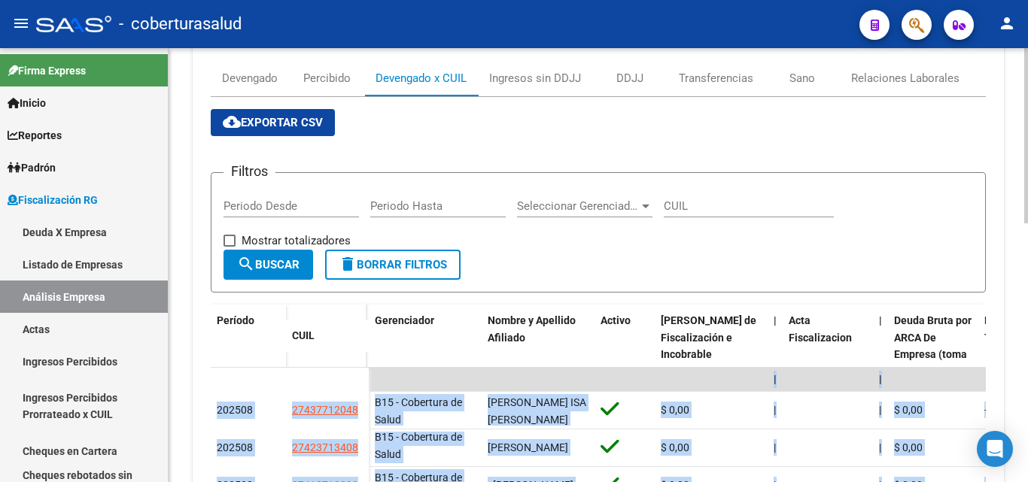
drag, startPoint x: 932, startPoint y: 345, endPoint x: 202, endPoint y: 410, distance: 732.8
click at [202, 410] on div "Devengado Percibido Devengado x CUIL Ingresos sin DDJJ DDJJ Transferencias Sano…" at bounding box center [598, 439] width 811 height 783
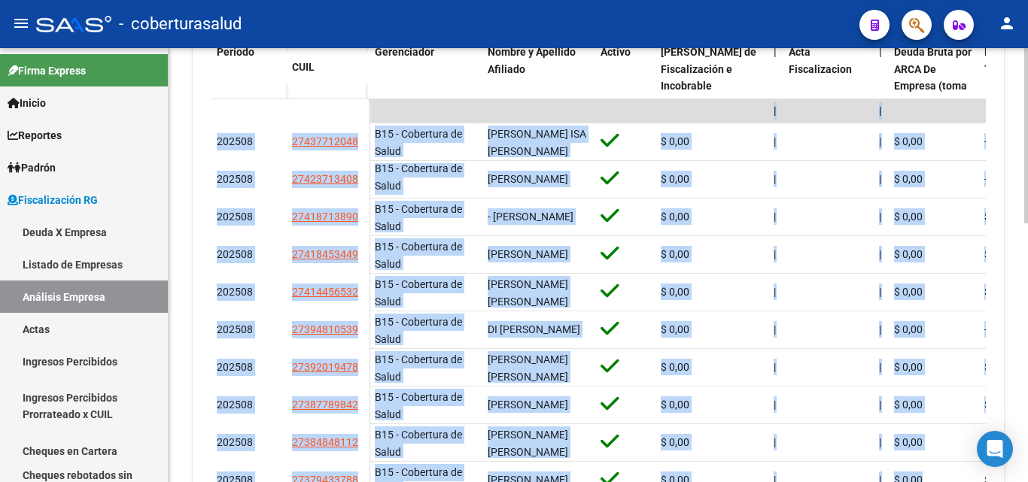
scroll to position [565, 0]
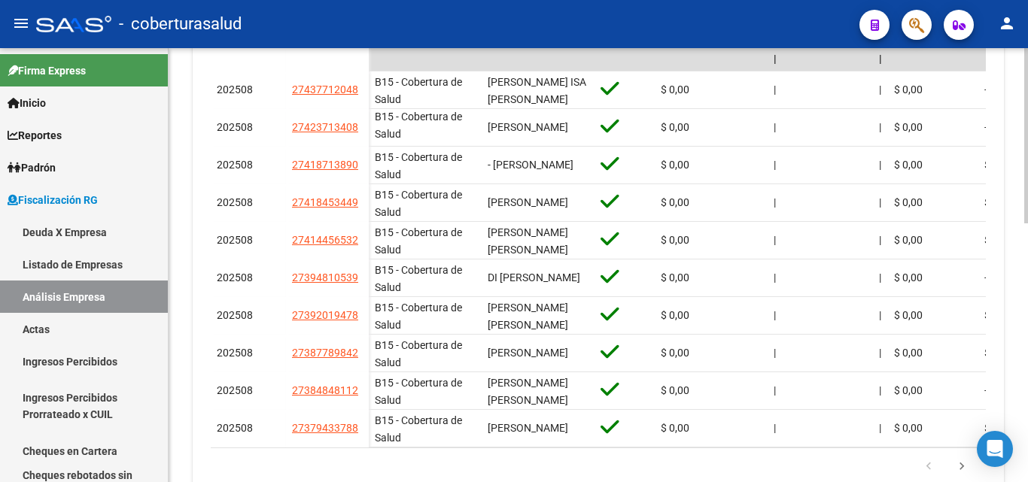
click at [210, 406] on div "Devengado Percibido Devengado x CUIL Ingresos sin DDJJ DDJJ Transferencias Sano…" at bounding box center [598, 119] width 811 height 783
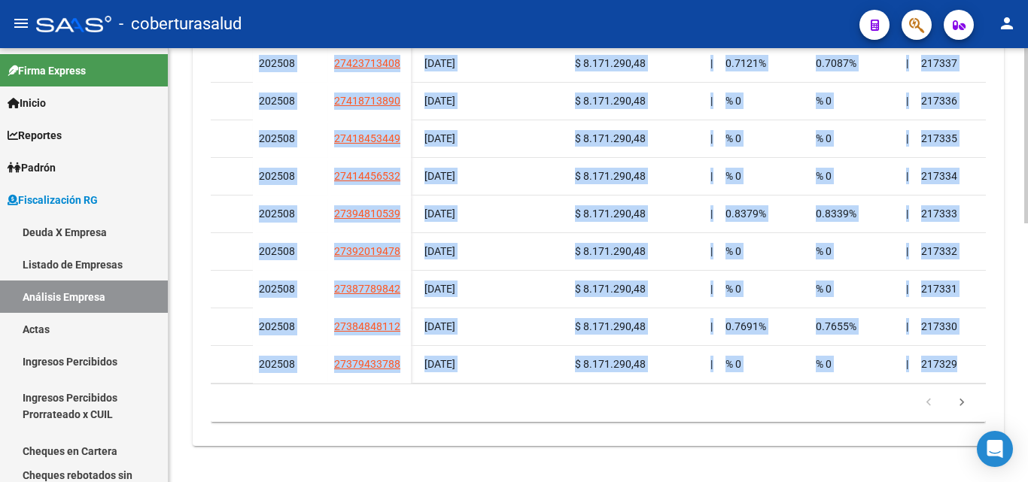
scroll to position [0, 4011]
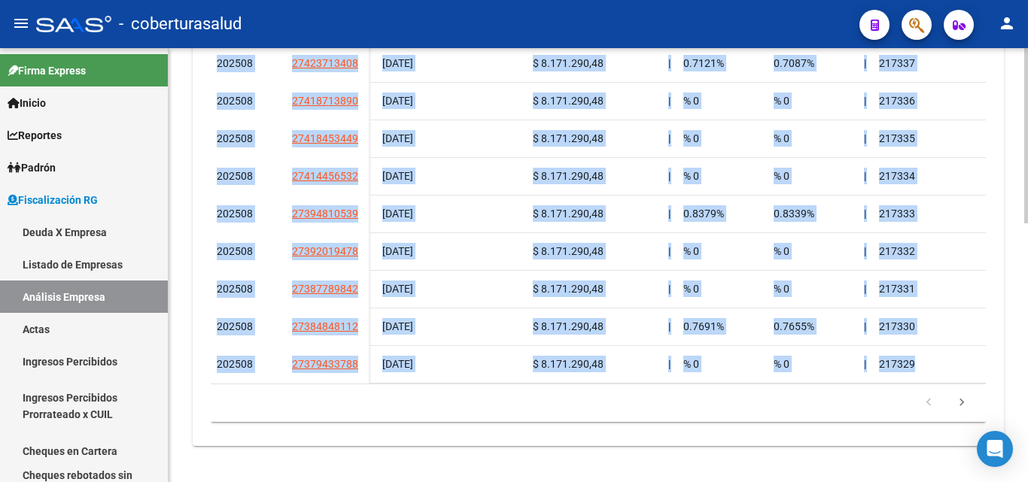
drag, startPoint x: 214, startPoint y: 157, endPoint x: 991, endPoint y: 351, distance: 800.4
click at [991, 351] on div "Devengado Percibido Devengado x CUIL Ingresos sin DDJJ DDJJ Transferencias Sano…" at bounding box center [598, 55] width 811 height 783
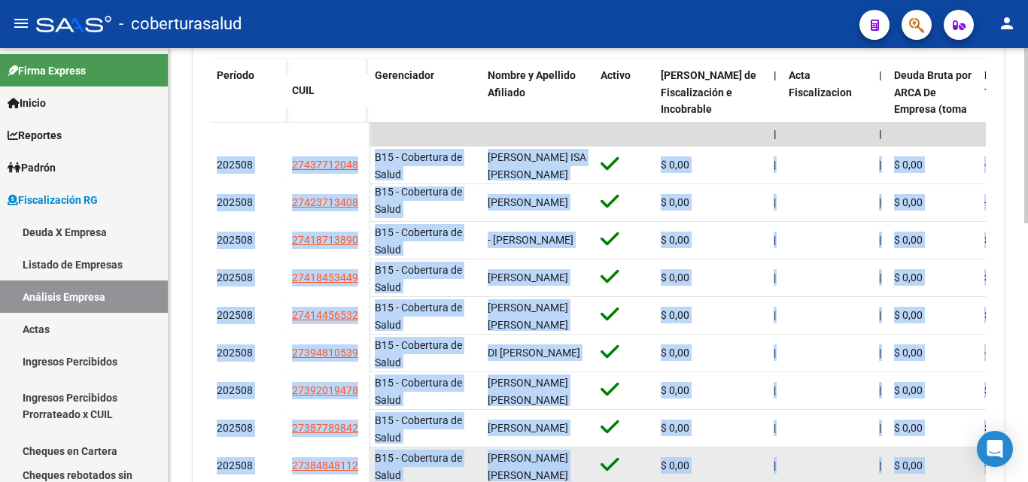
scroll to position [565, 0]
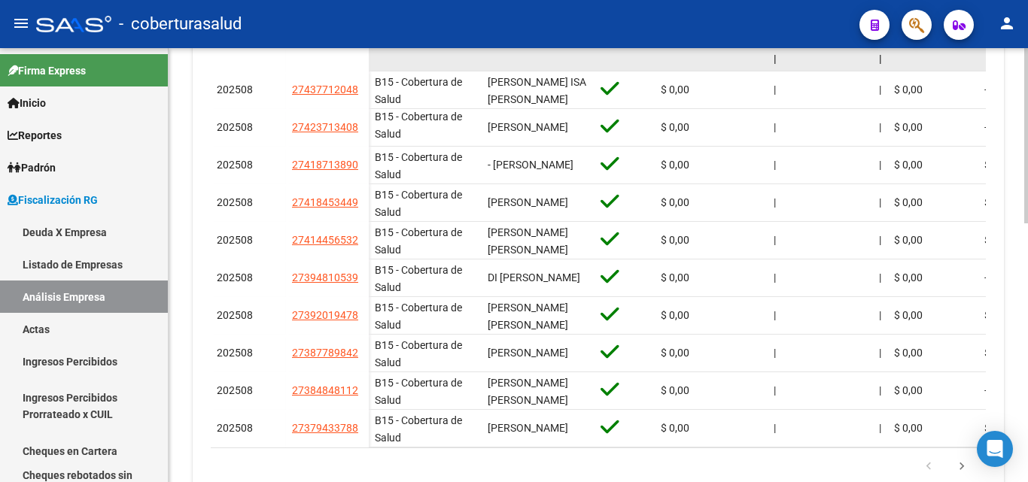
click at [304, 60] on datatable-body-cell at bounding box center [327, 59] width 83 height 24
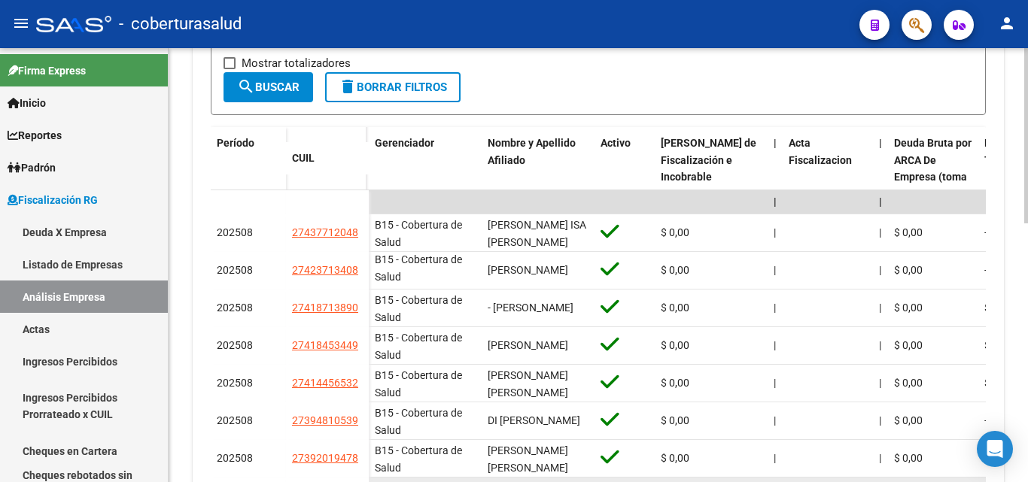
scroll to position [415, 0]
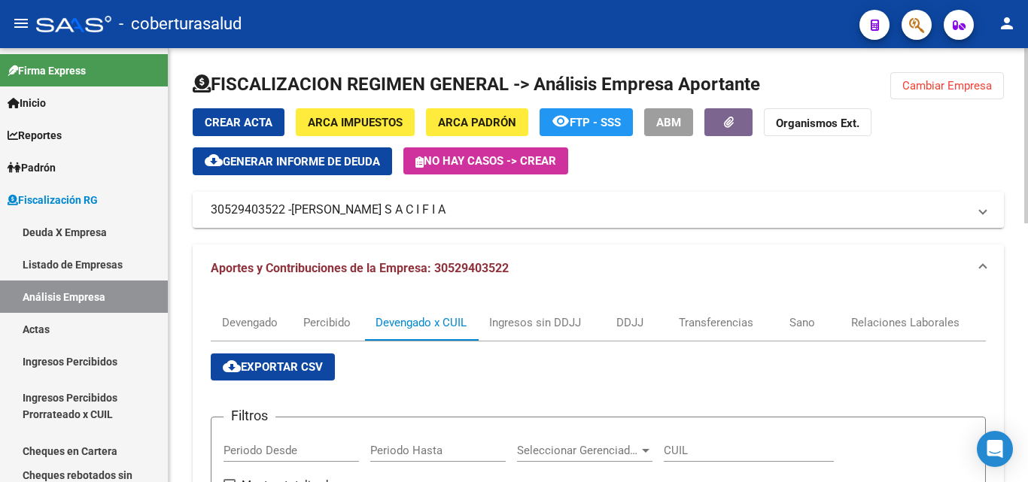
scroll to position [3, 0]
